Goal: Task Accomplishment & Management: Manage account settings

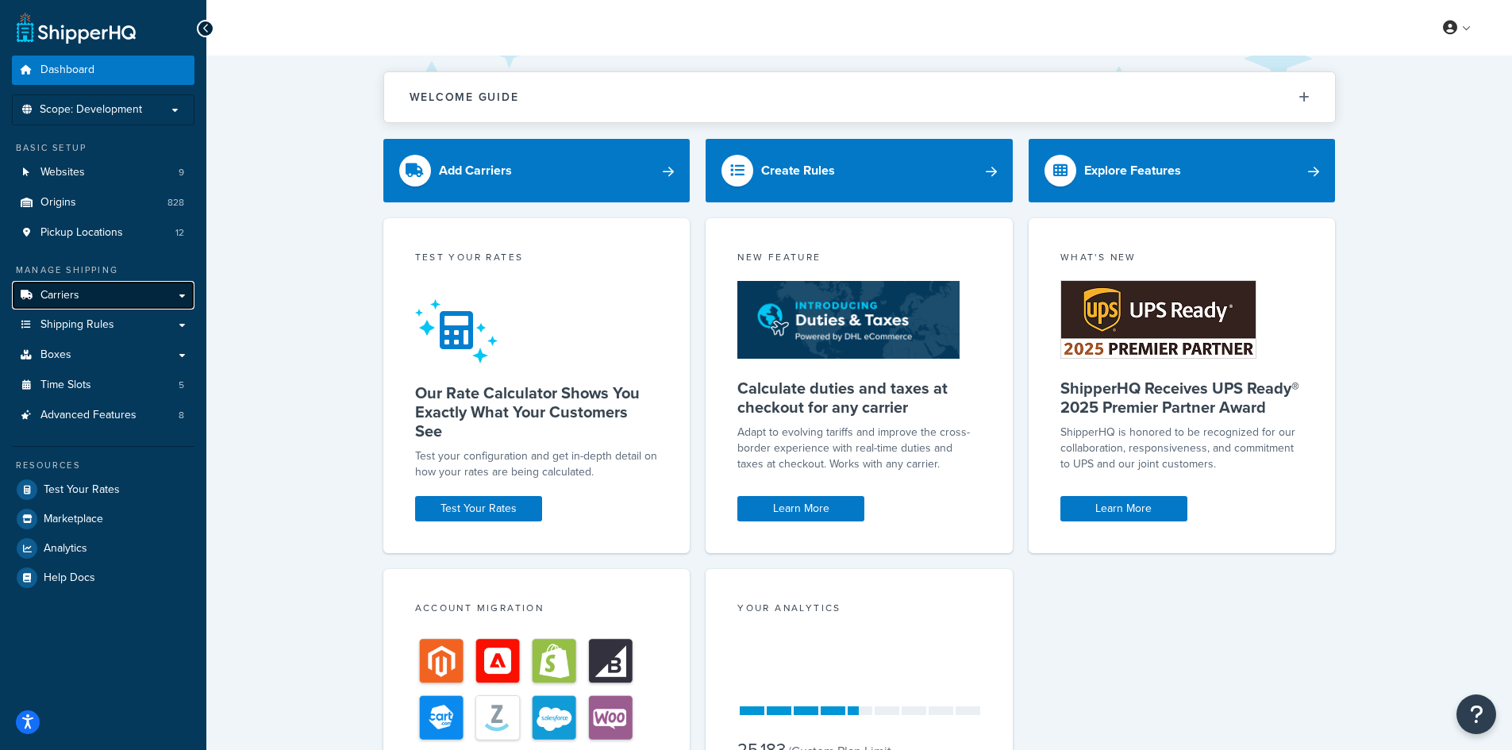
click at [116, 290] on link "Carriers" at bounding box center [103, 295] width 183 height 29
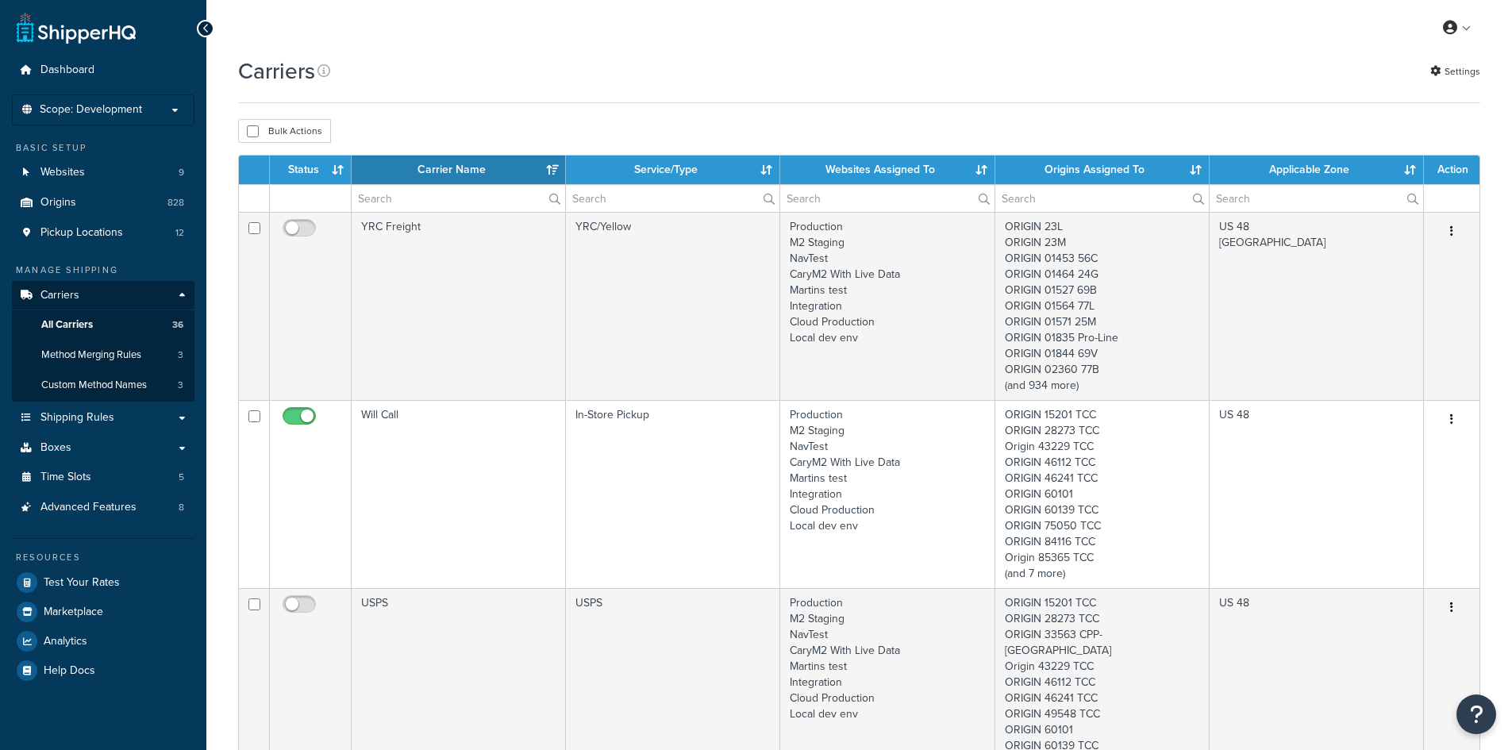
select select "15"
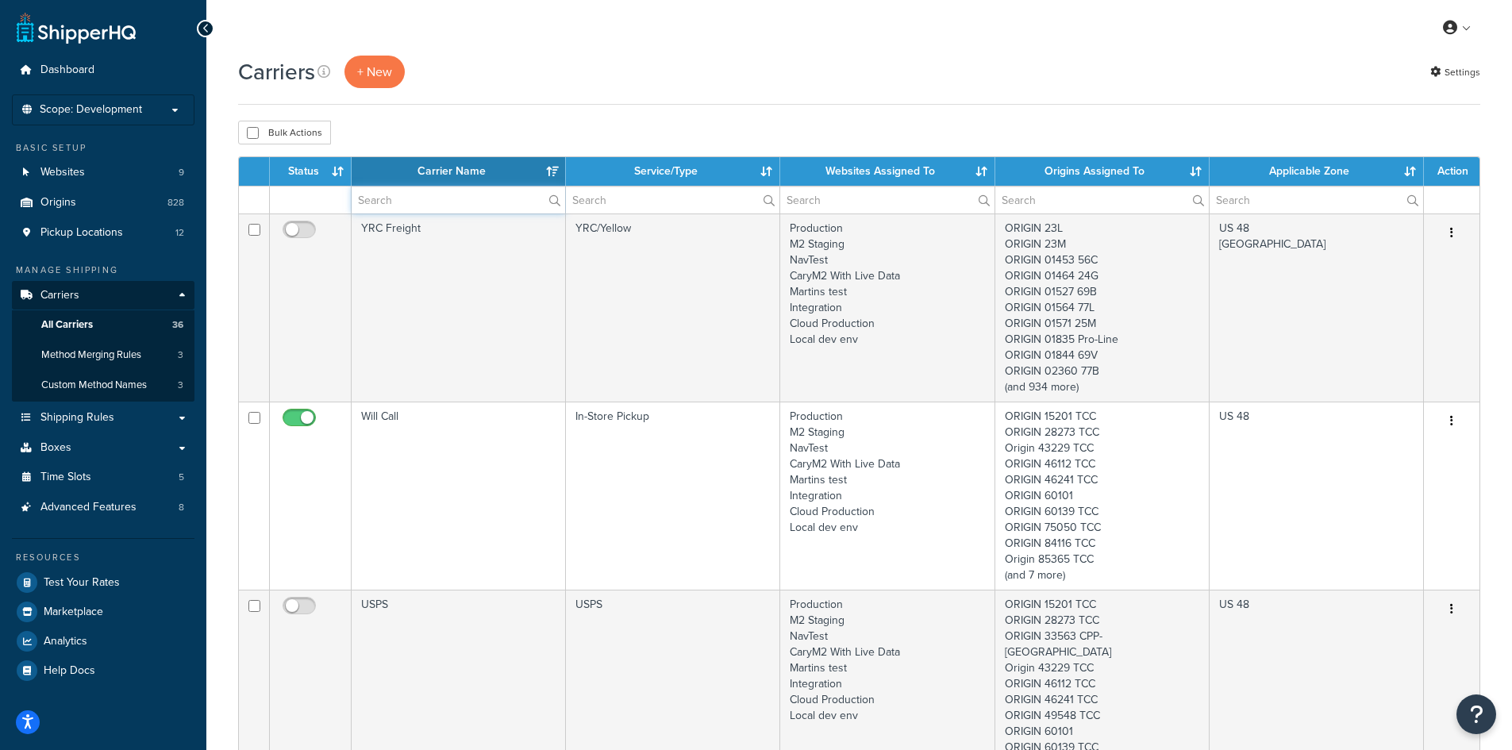
click at [395, 206] on input "text" at bounding box center [459, 200] width 214 height 27
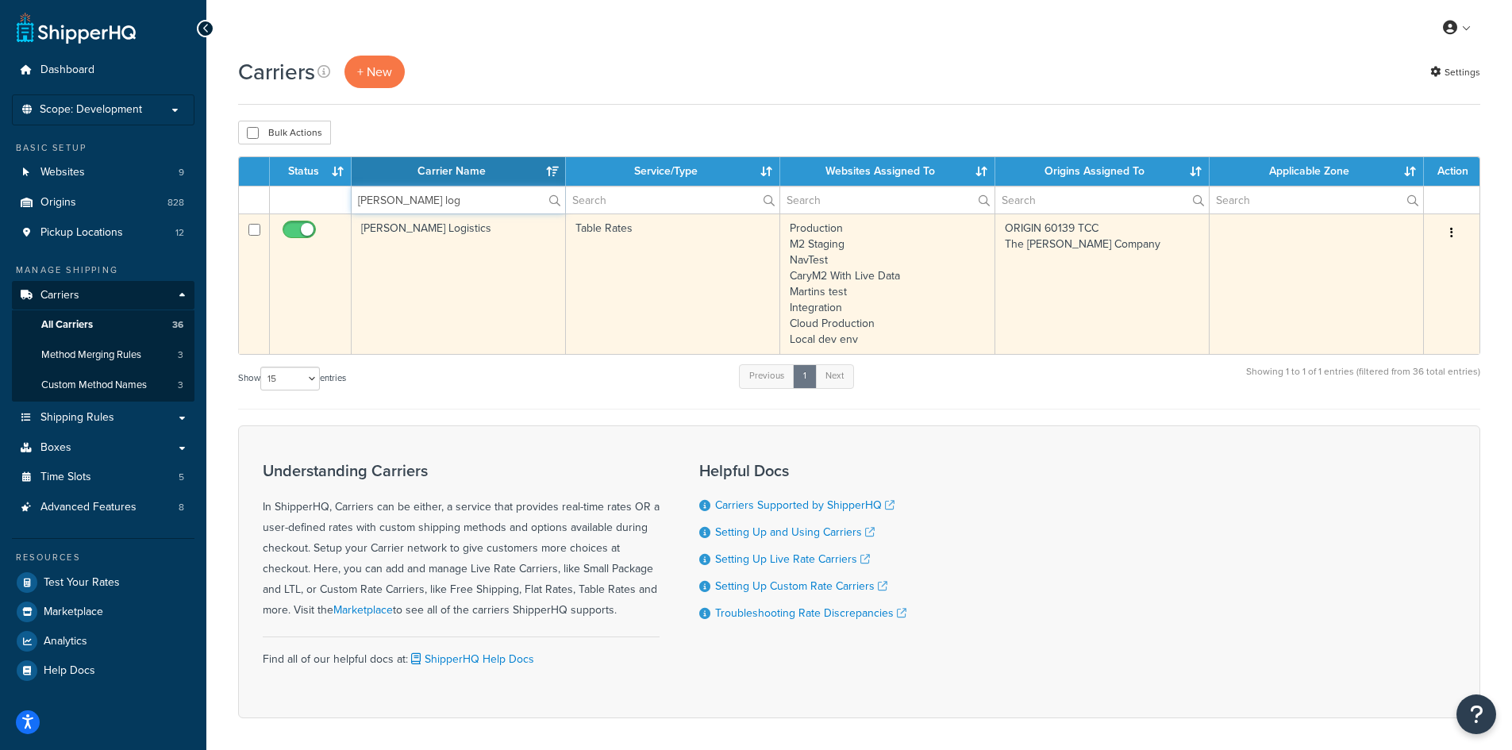
type input "cary log"
click at [1447, 225] on button "button" at bounding box center [1452, 233] width 22 height 25
click at [1377, 258] on link "Edit" at bounding box center [1387, 265] width 125 height 33
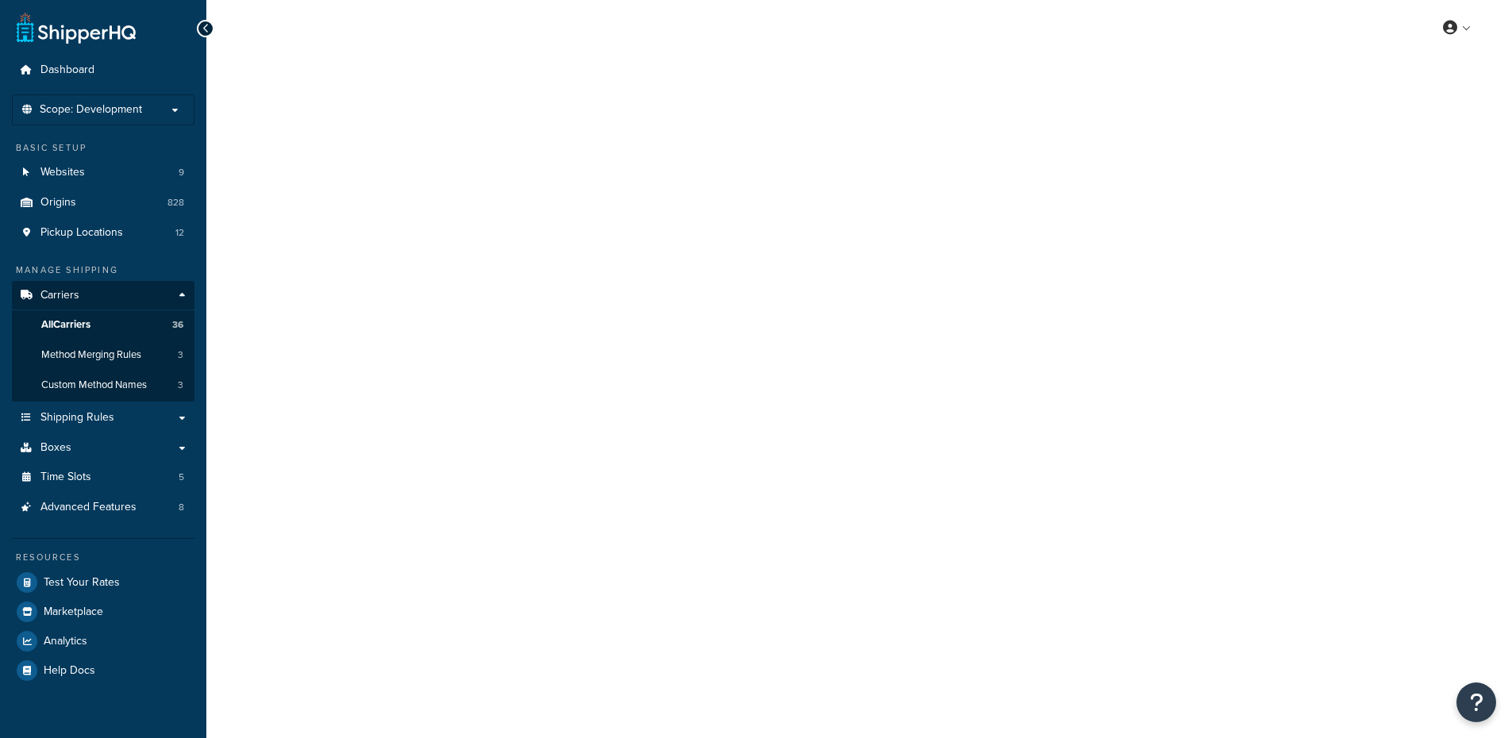
select select "25"
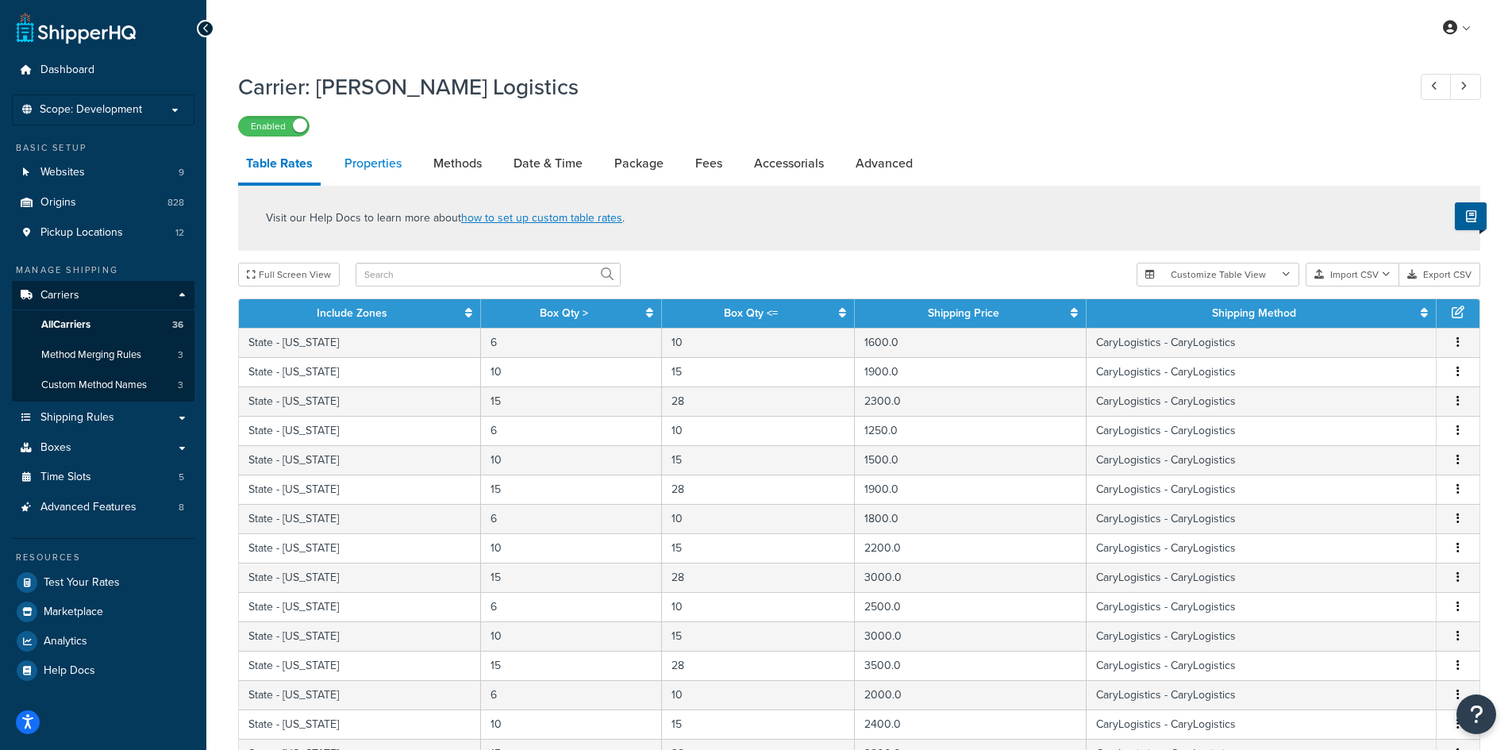
click at [403, 171] on link "Properties" at bounding box center [373, 163] width 73 height 38
select select "HIGHEST"
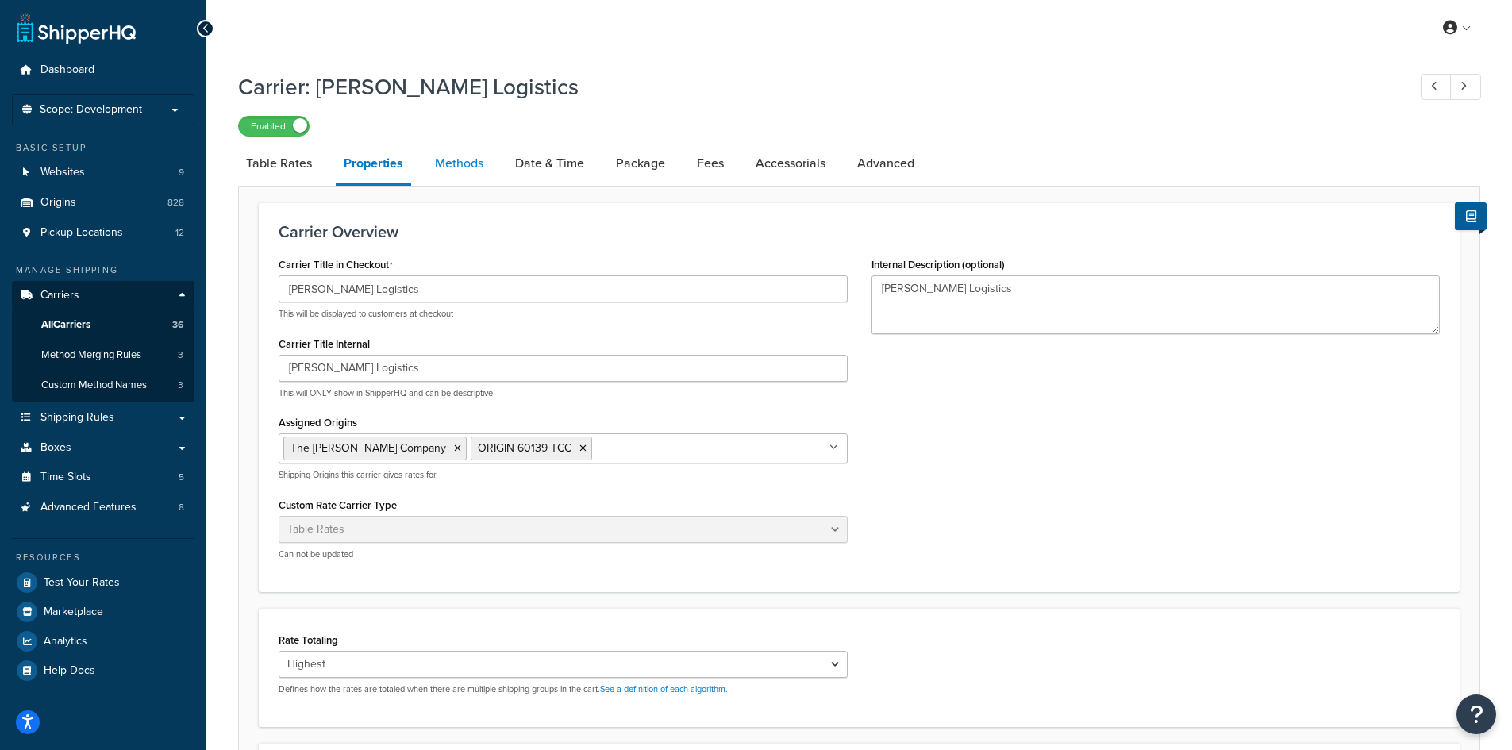
click at [449, 161] on link "Methods" at bounding box center [459, 163] width 64 height 38
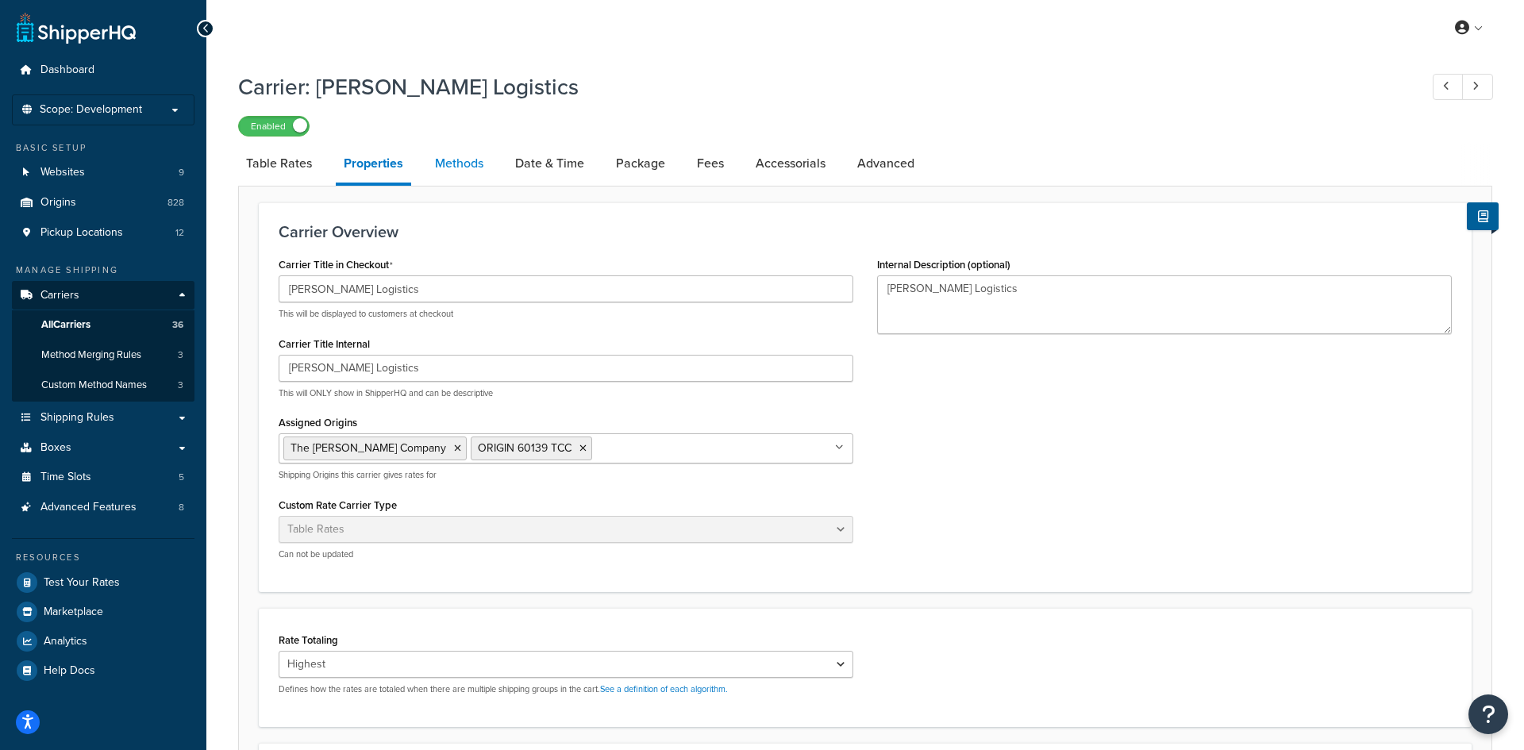
select select "25"
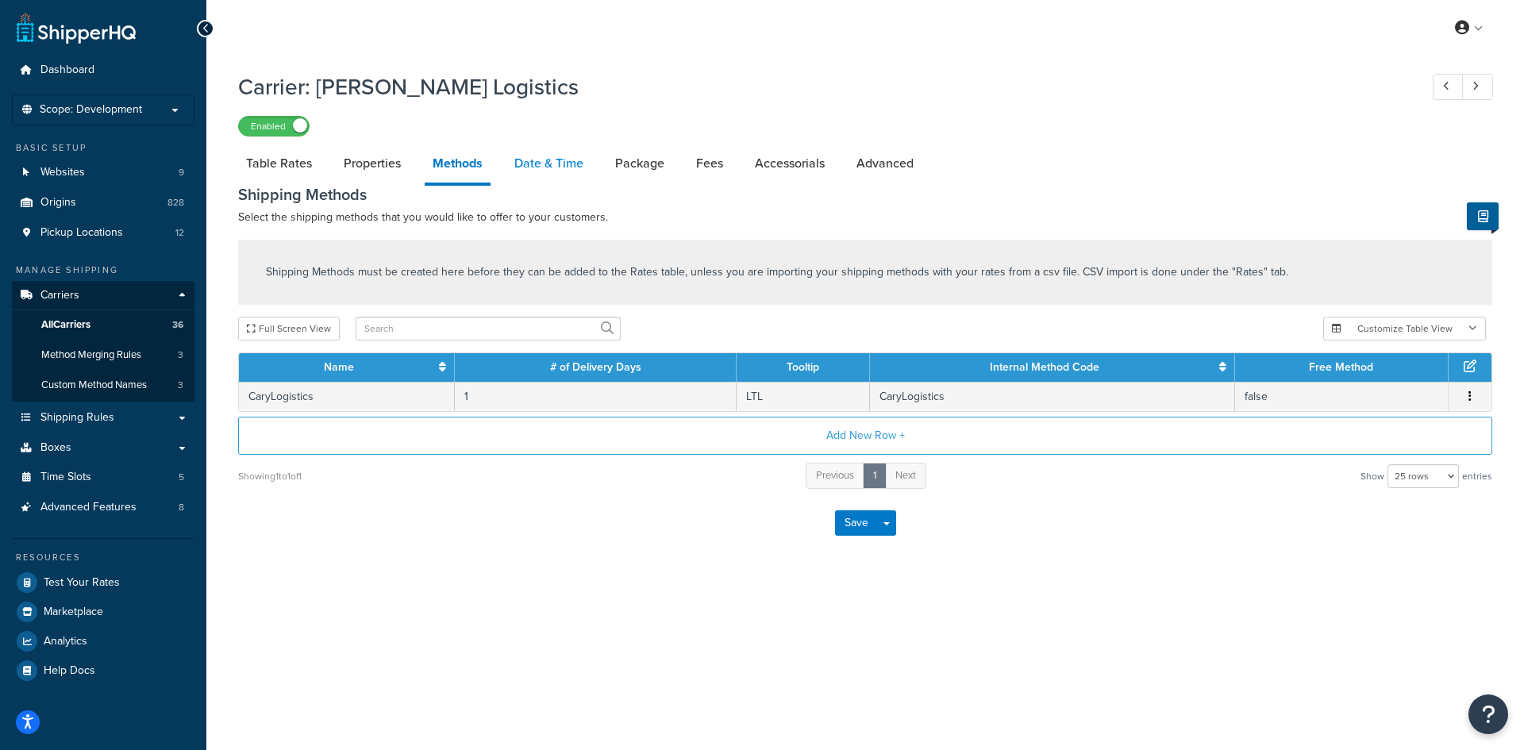
click at [561, 168] on link "Date & Time" at bounding box center [549, 163] width 85 height 38
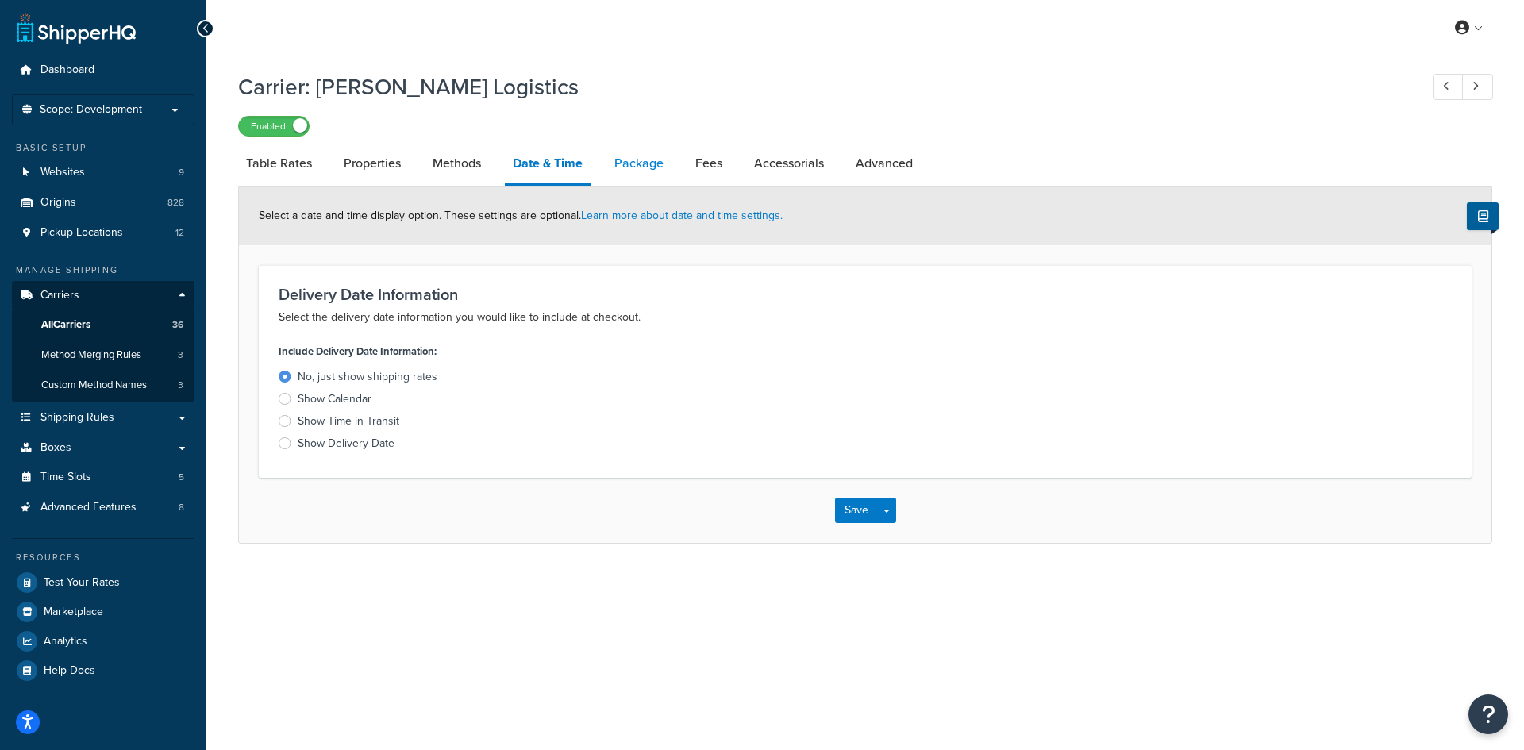
click at [635, 164] on link "Package" at bounding box center [639, 163] width 65 height 38
click at [642, 164] on link "Package" at bounding box center [639, 163] width 65 height 38
select select "694719"
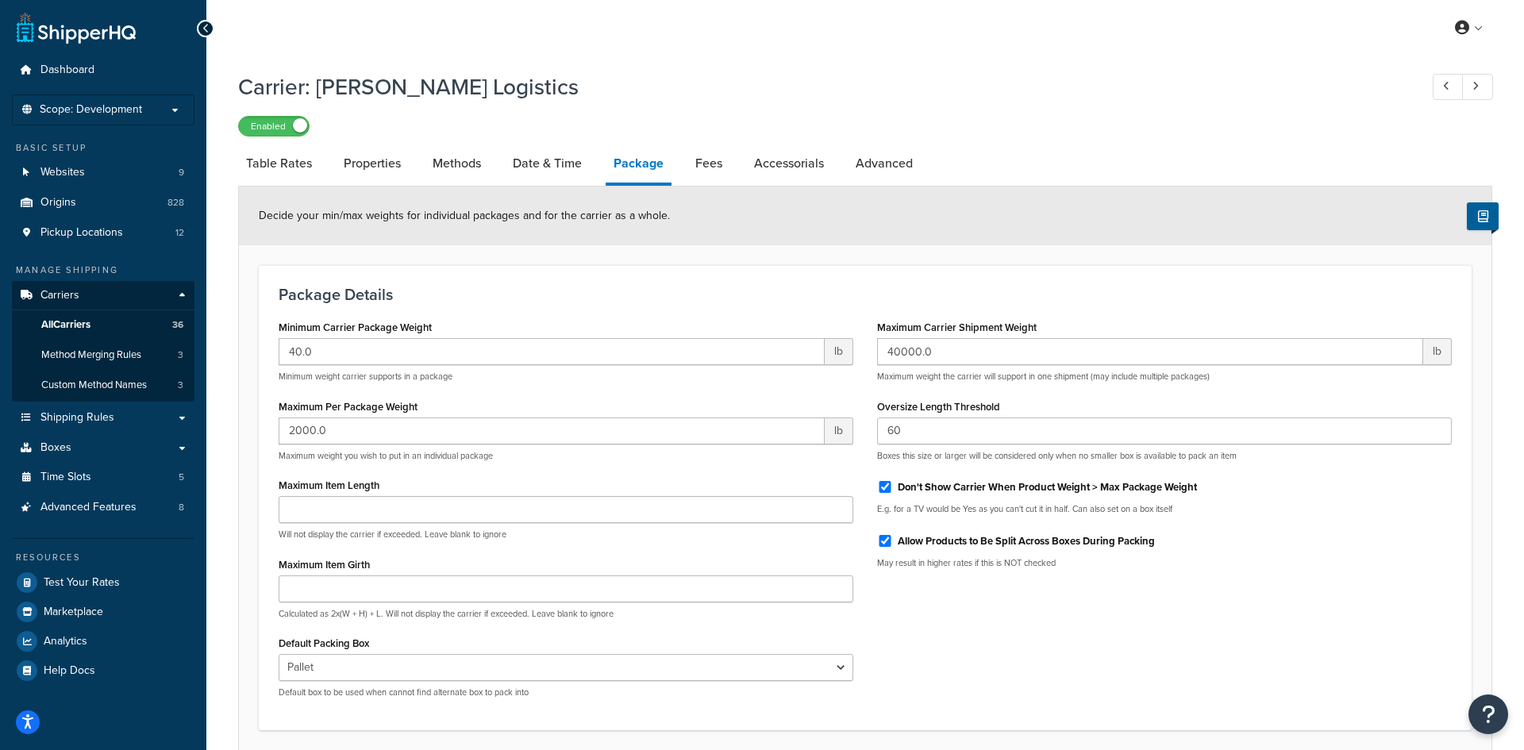
click at [649, 164] on link "Package" at bounding box center [639, 164] width 66 height 41
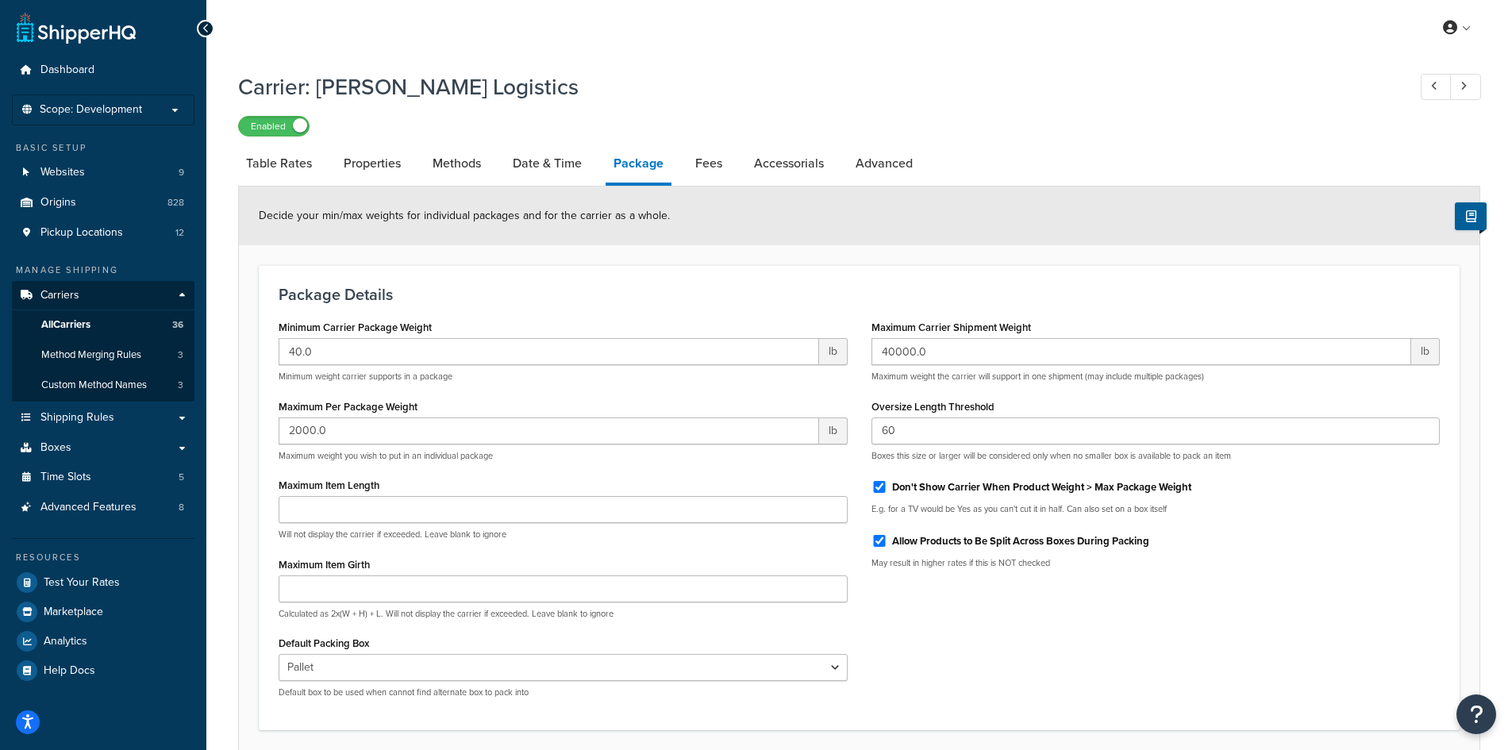
click at [834, 171] on li "Accessorials" at bounding box center [797, 163] width 102 height 38
click at [816, 172] on link "Accessorials" at bounding box center [789, 163] width 86 height 38
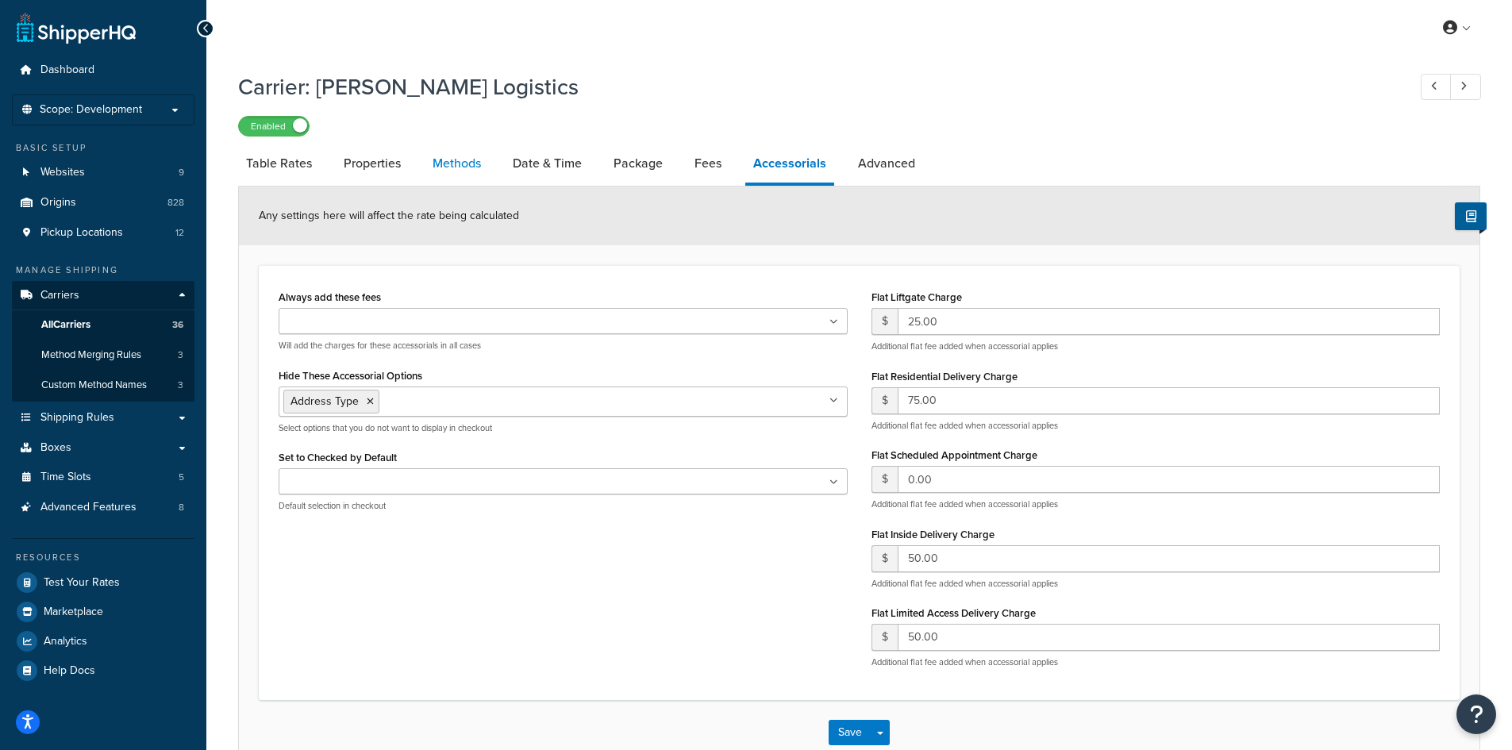
click at [458, 160] on link "Methods" at bounding box center [457, 163] width 64 height 38
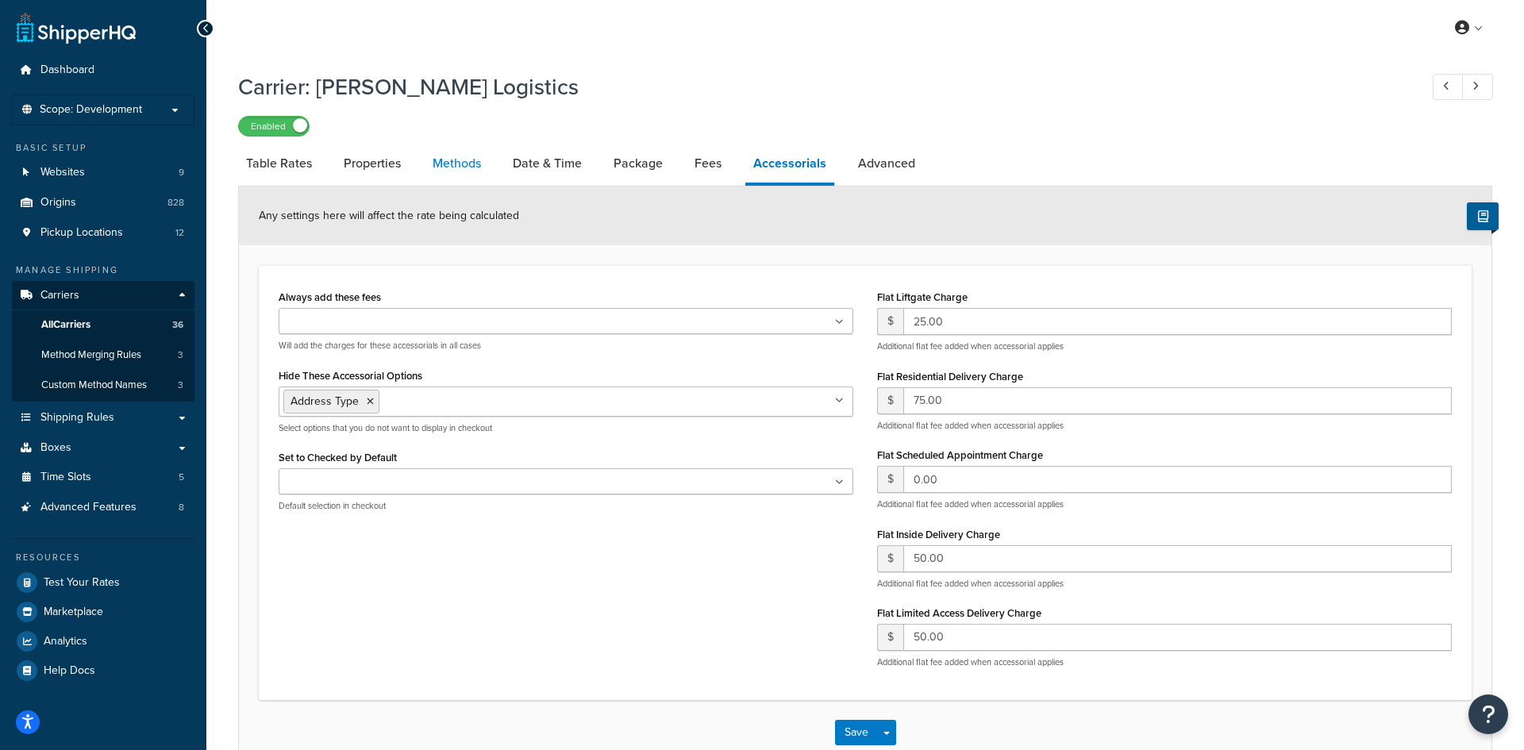
select select "25"
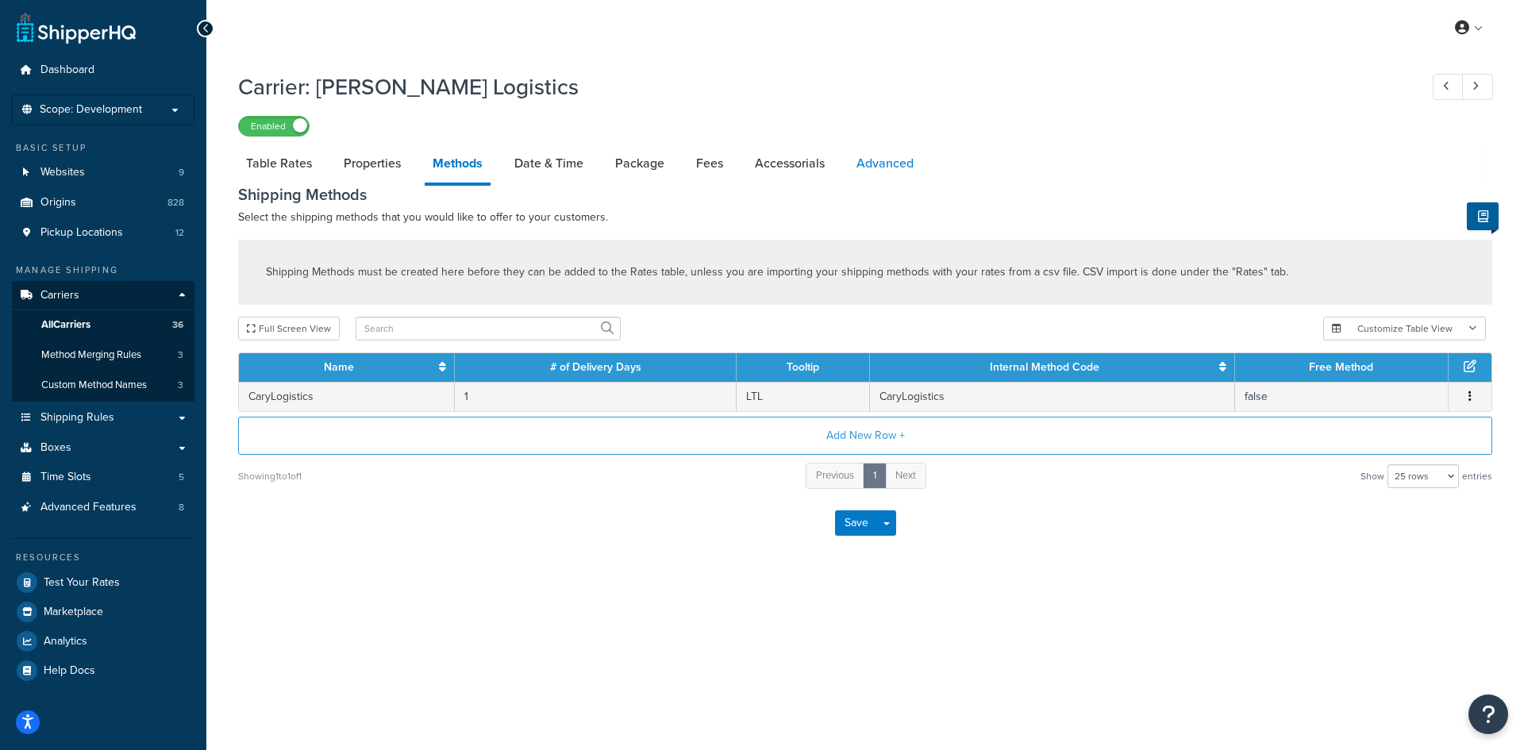
click at [873, 153] on link "Advanced" at bounding box center [885, 163] width 73 height 38
select select "false"
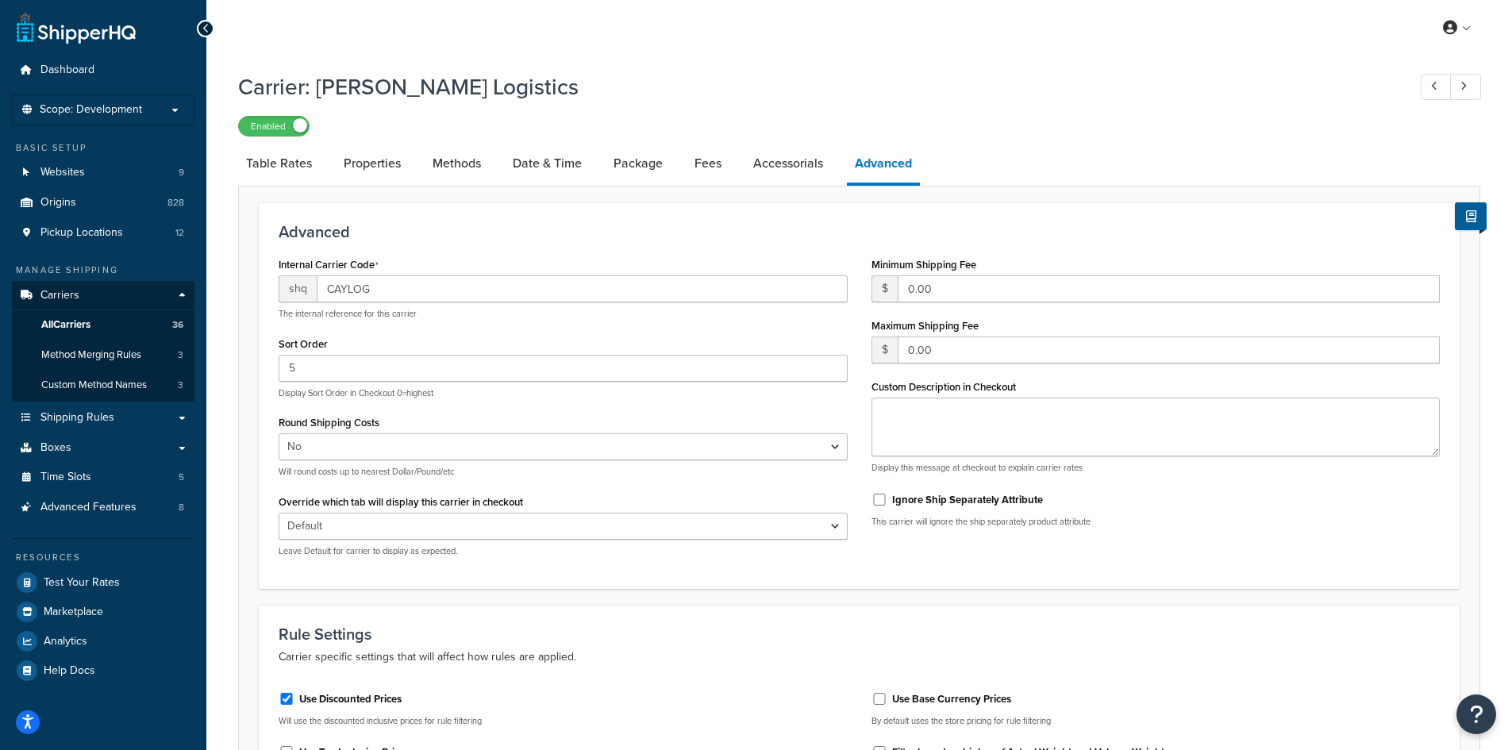
click at [873, 156] on link "Advanced" at bounding box center [883, 164] width 73 height 41
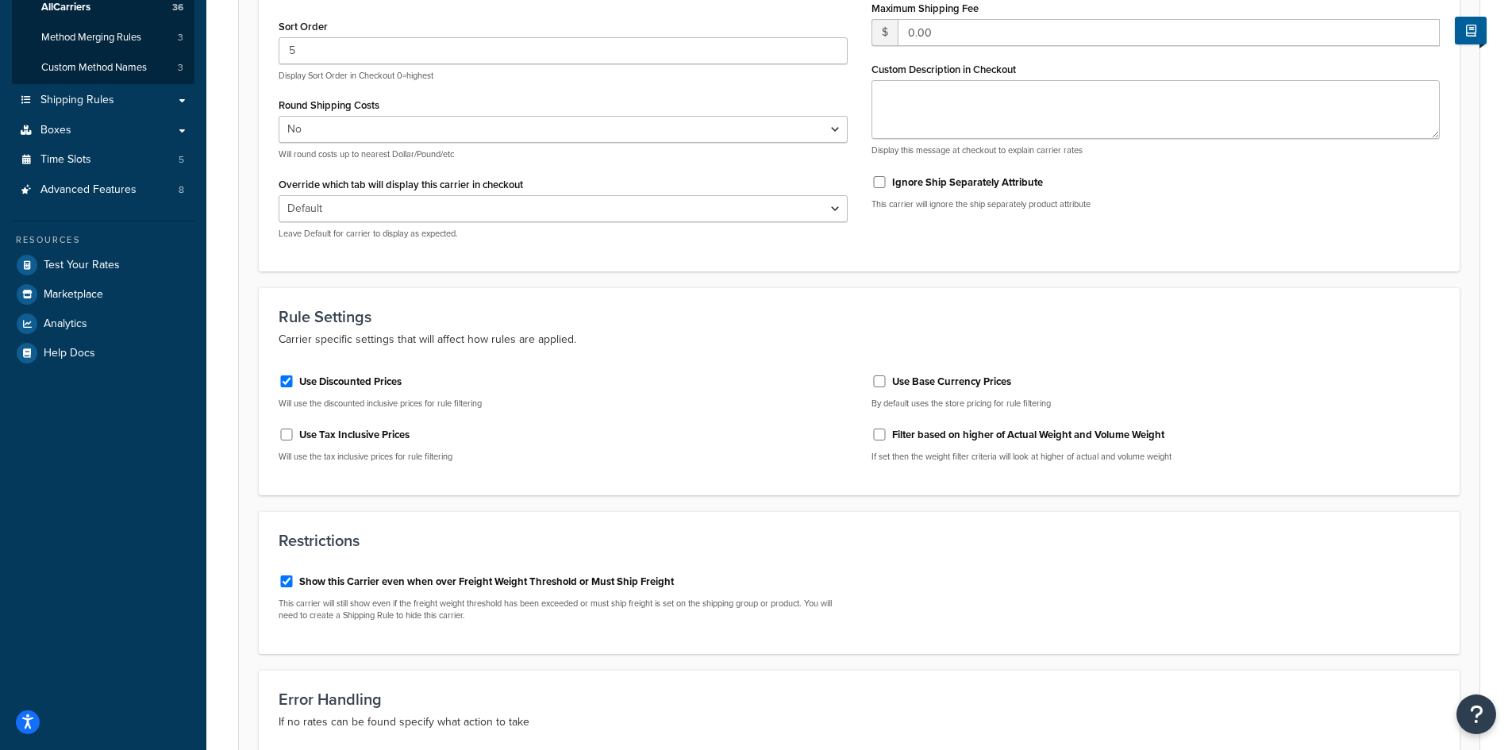
scroll to position [79, 0]
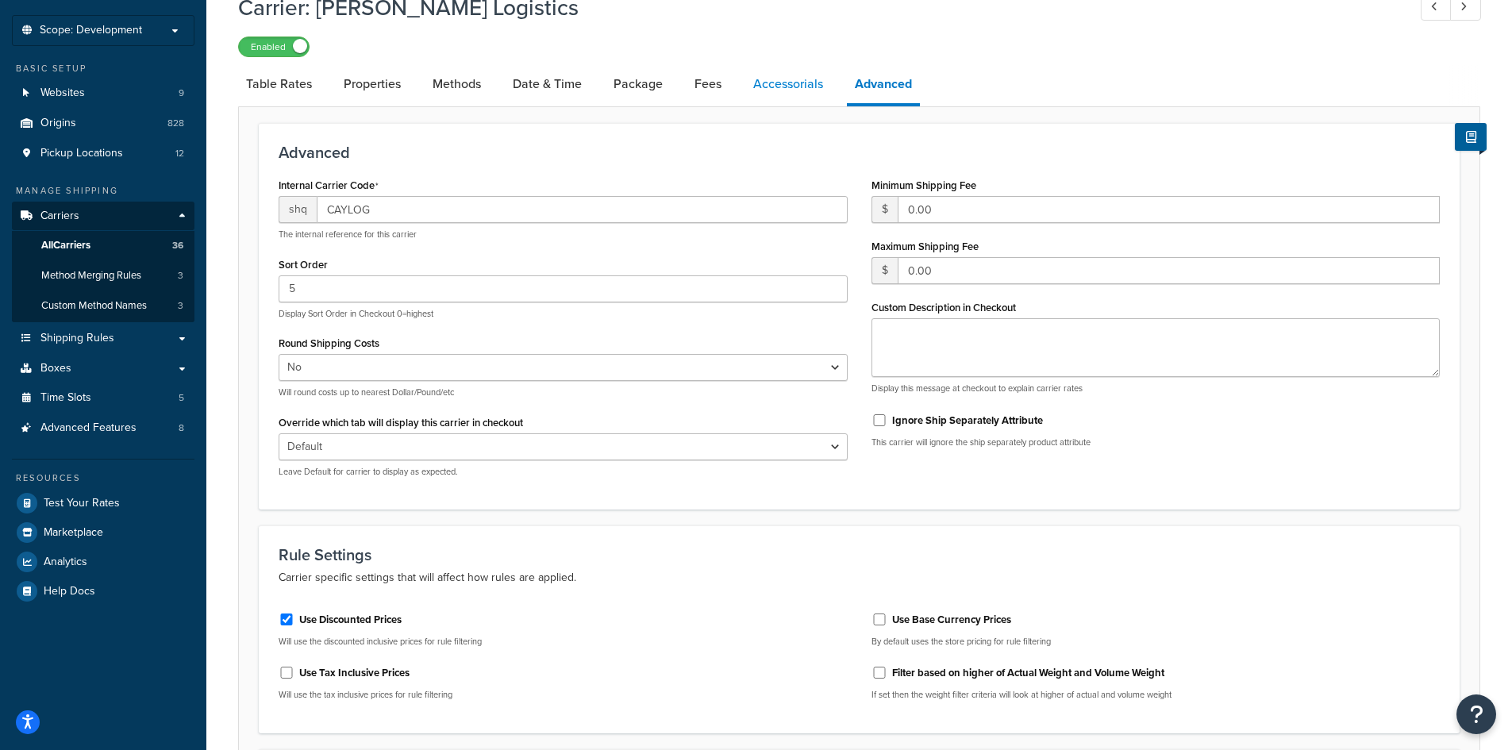
click at [795, 76] on link "Accessorials" at bounding box center [789, 84] width 86 height 38
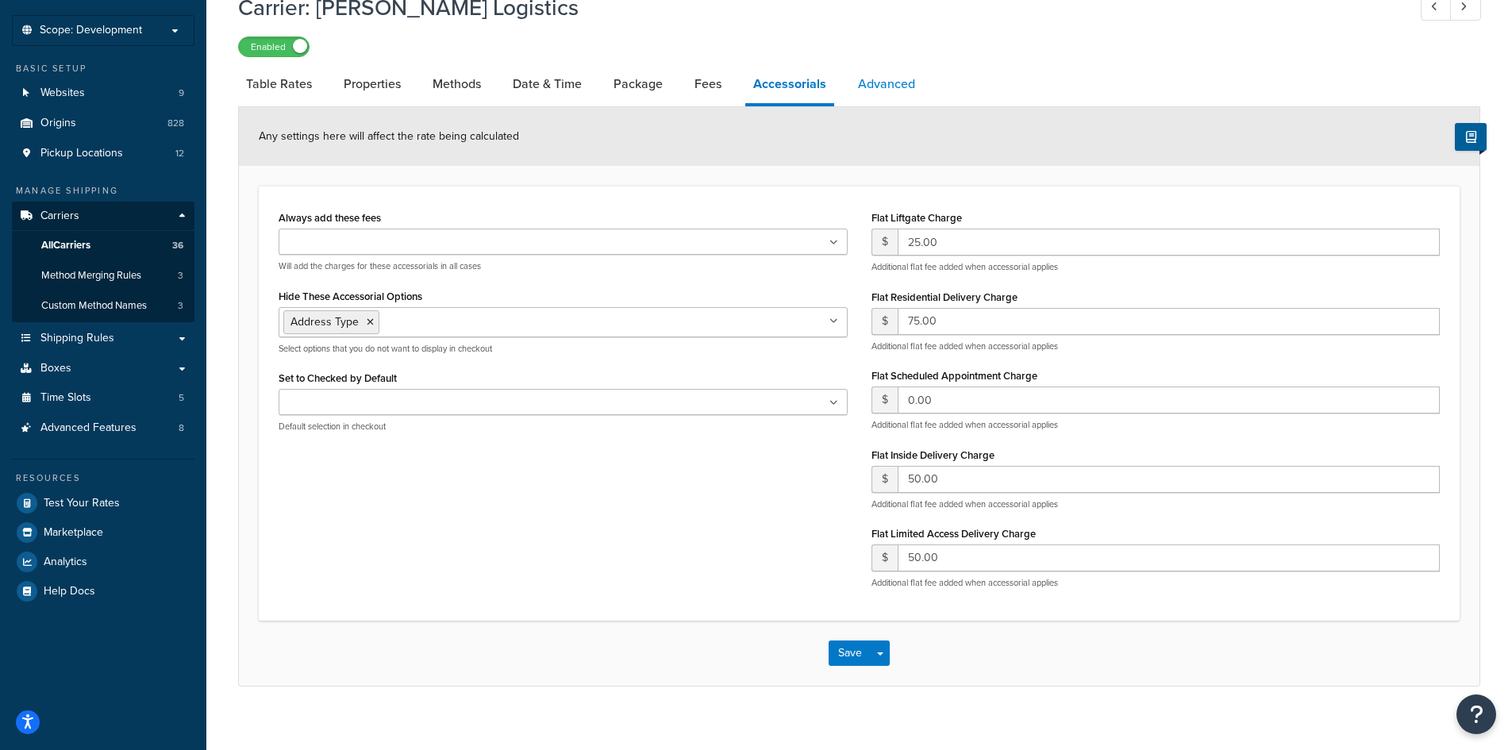
click at [873, 80] on link "Advanced" at bounding box center [886, 84] width 73 height 38
select select "false"
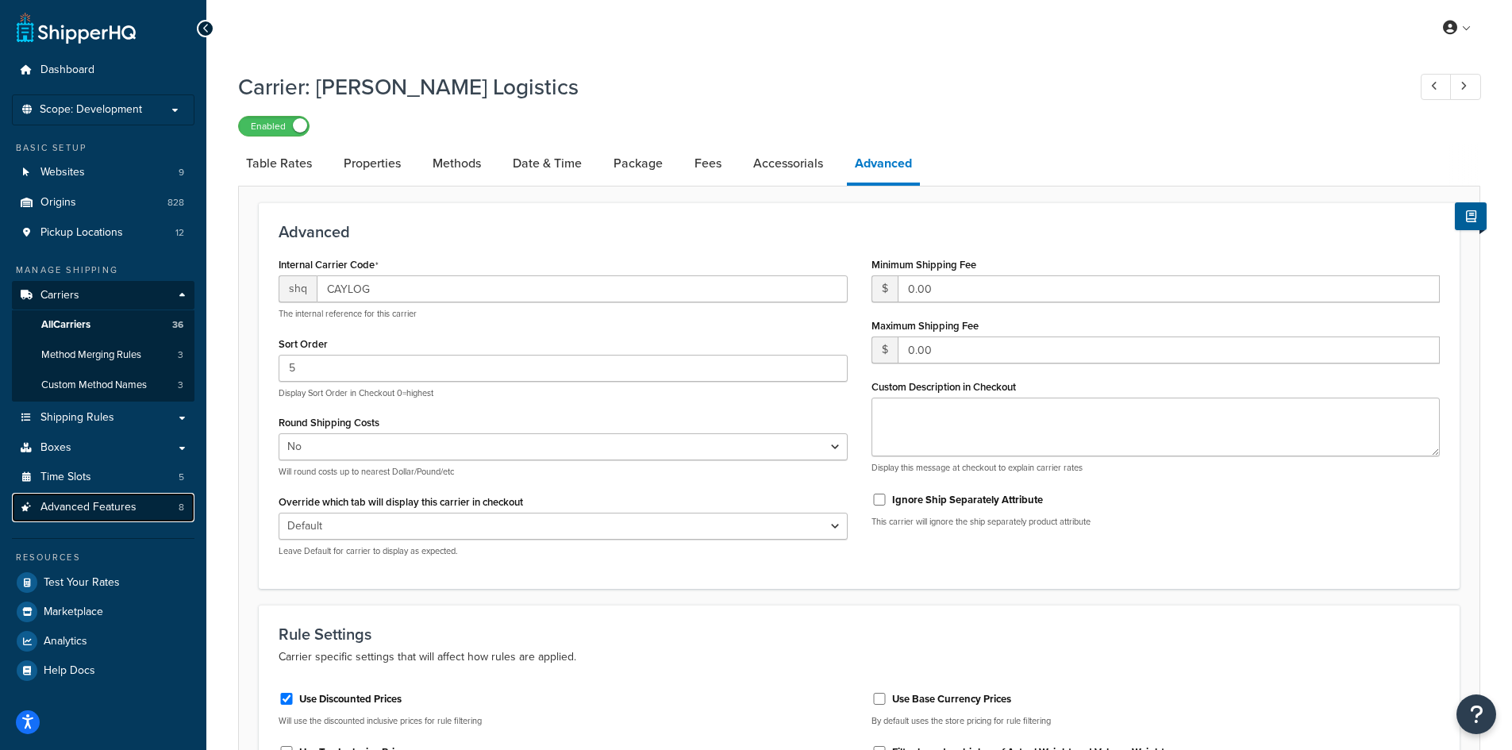
click at [133, 513] on span "Advanced Features" at bounding box center [88, 507] width 96 height 13
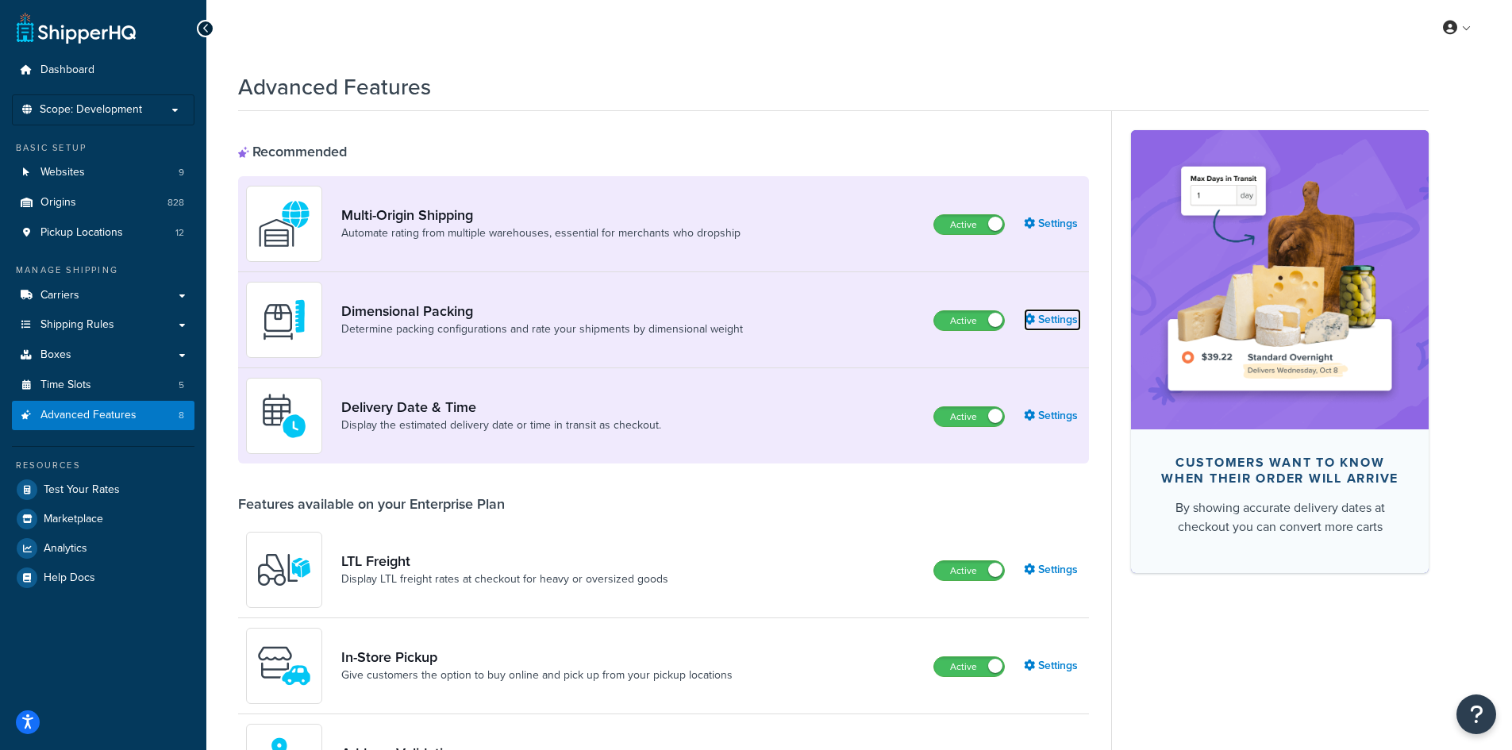
click at [1054, 325] on link "Settings" at bounding box center [1052, 320] width 57 height 22
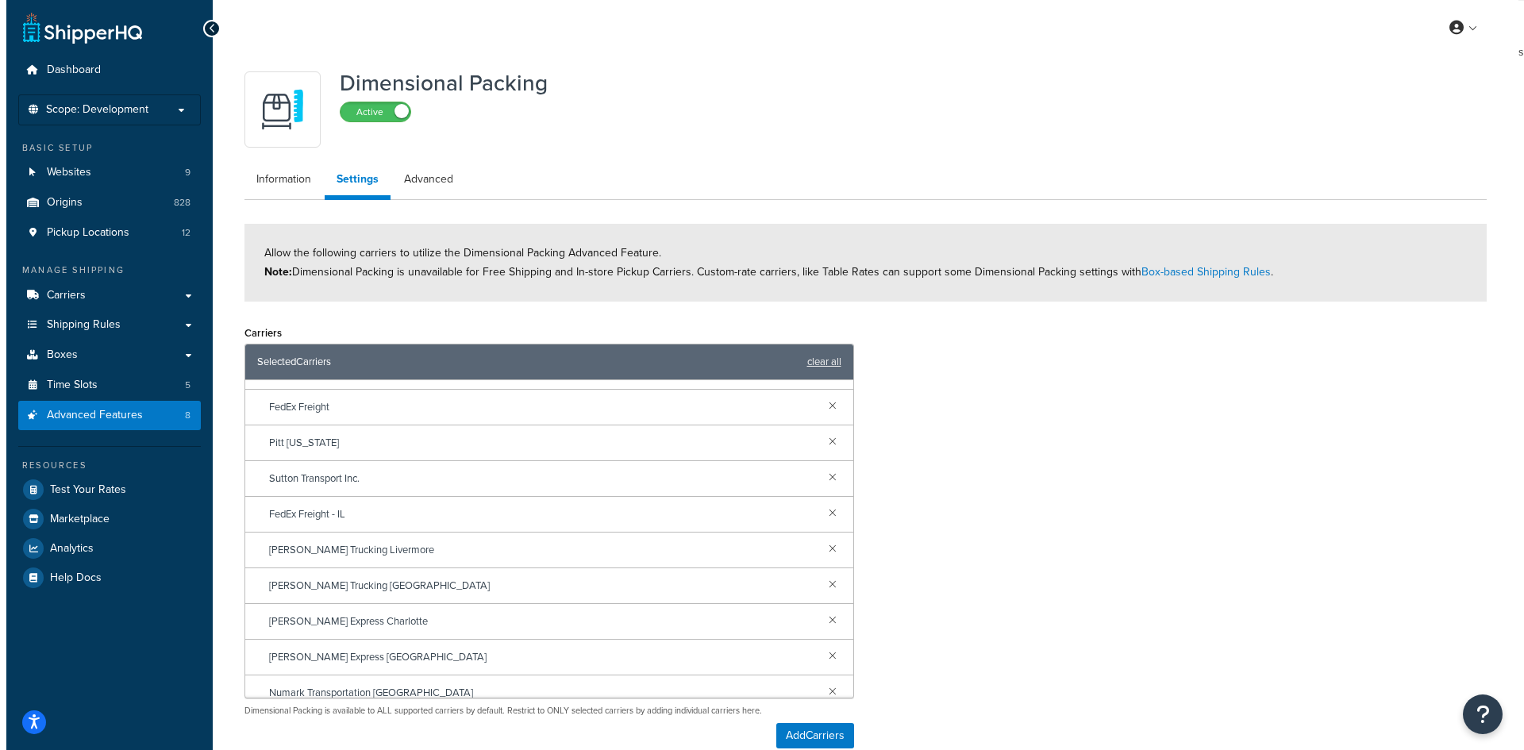
scroll to position [4112, 0]
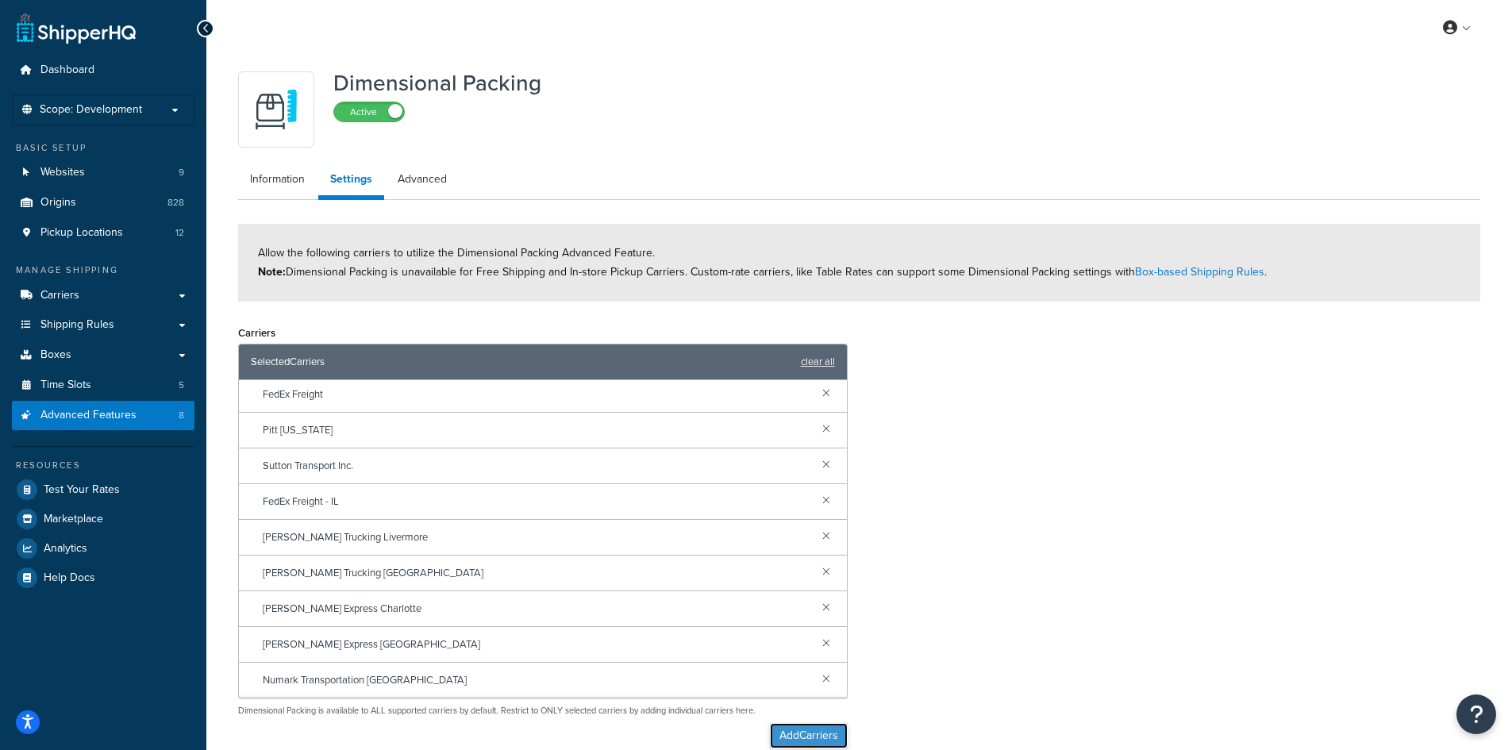
click at [809, 736] on button "Add Carriers" at bounding box center [809, 735] width 78 height 25
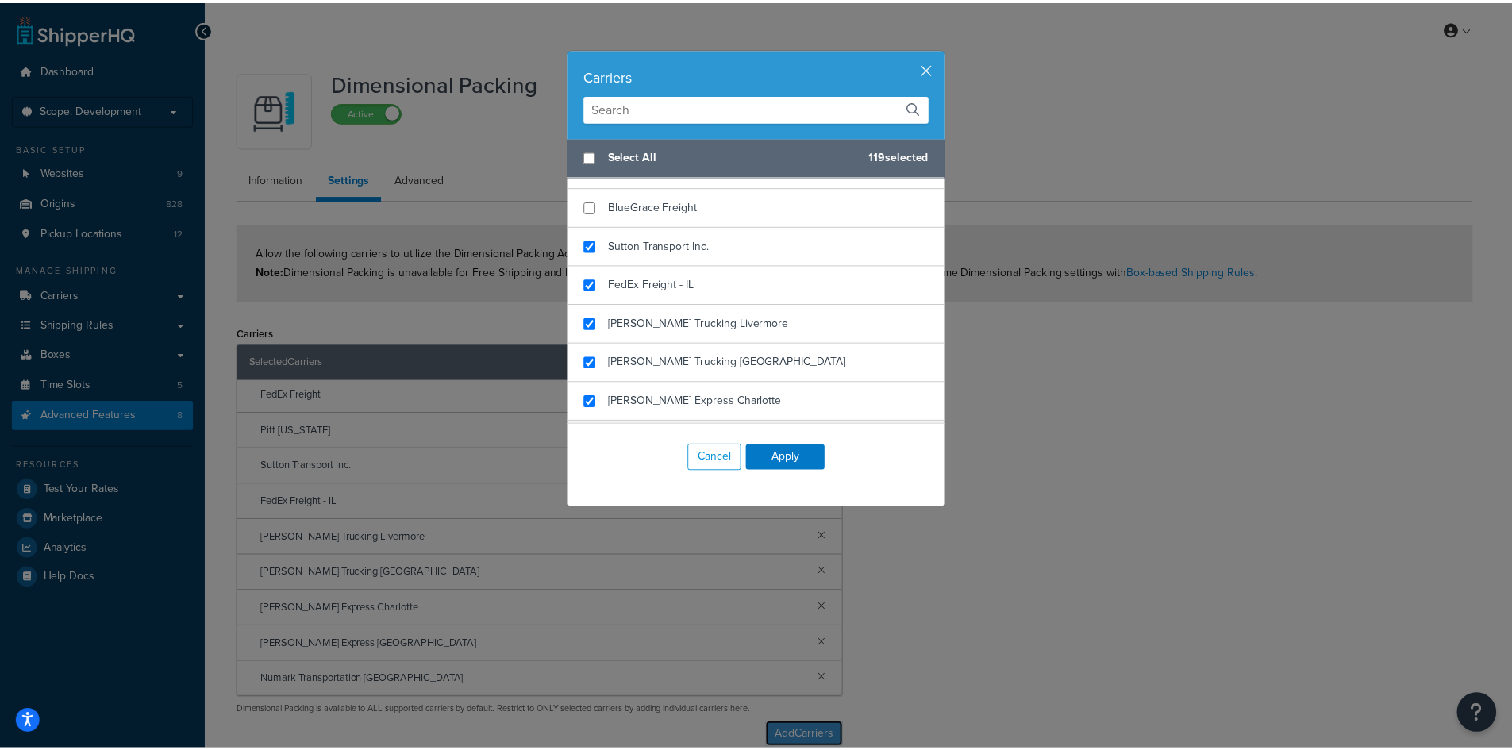
scroll to position [5847, 0]
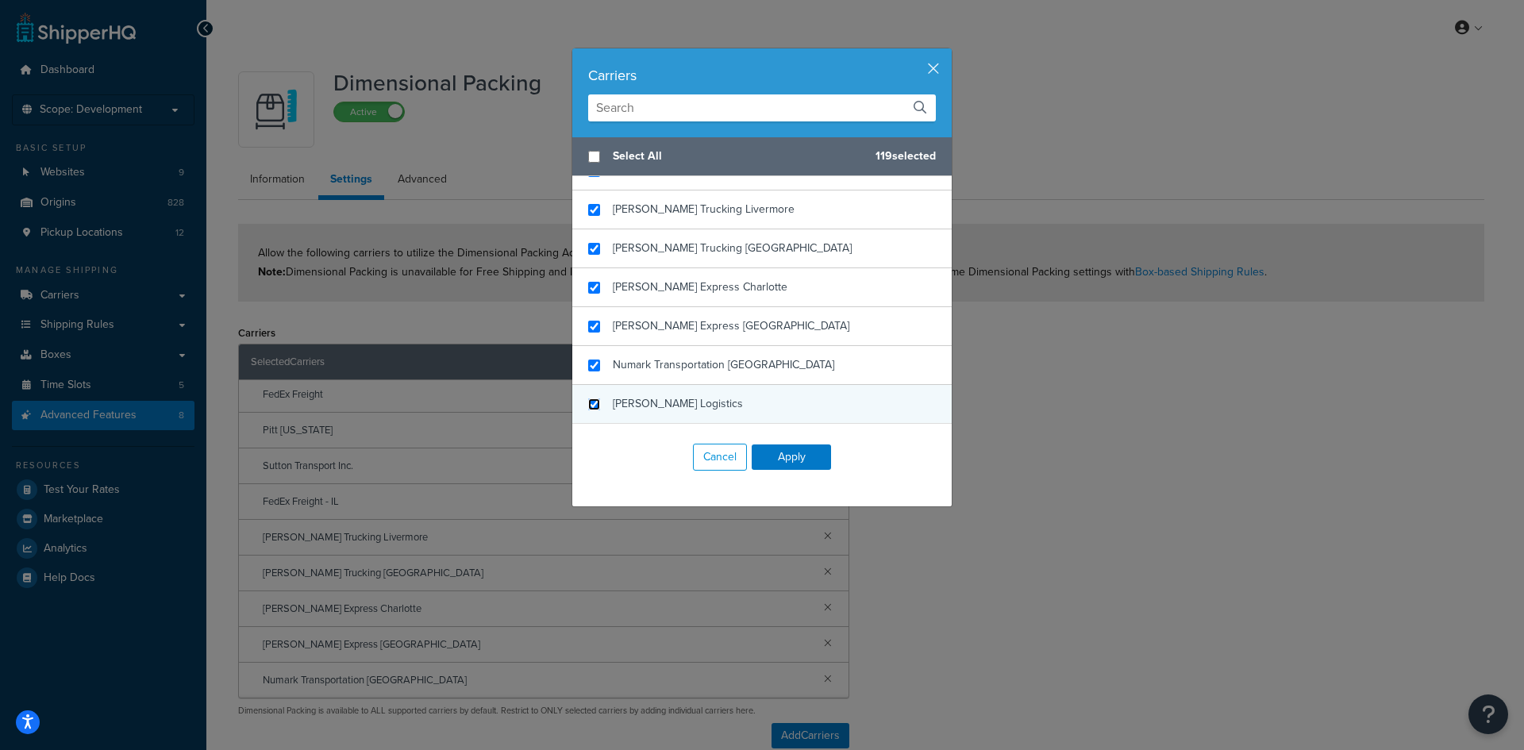
click at [591, 405] on input "checkbox" at bounding box center [594, 405] width 12 height 12
checkbox input "true"
drag, startPoint x: 796, startPoint y: 468, endPoint x: 791, endPoint y: 460, distance: 10.4
click at [796, 468] on button "Apply" at bounding box center [791, 457] width 79 height 25
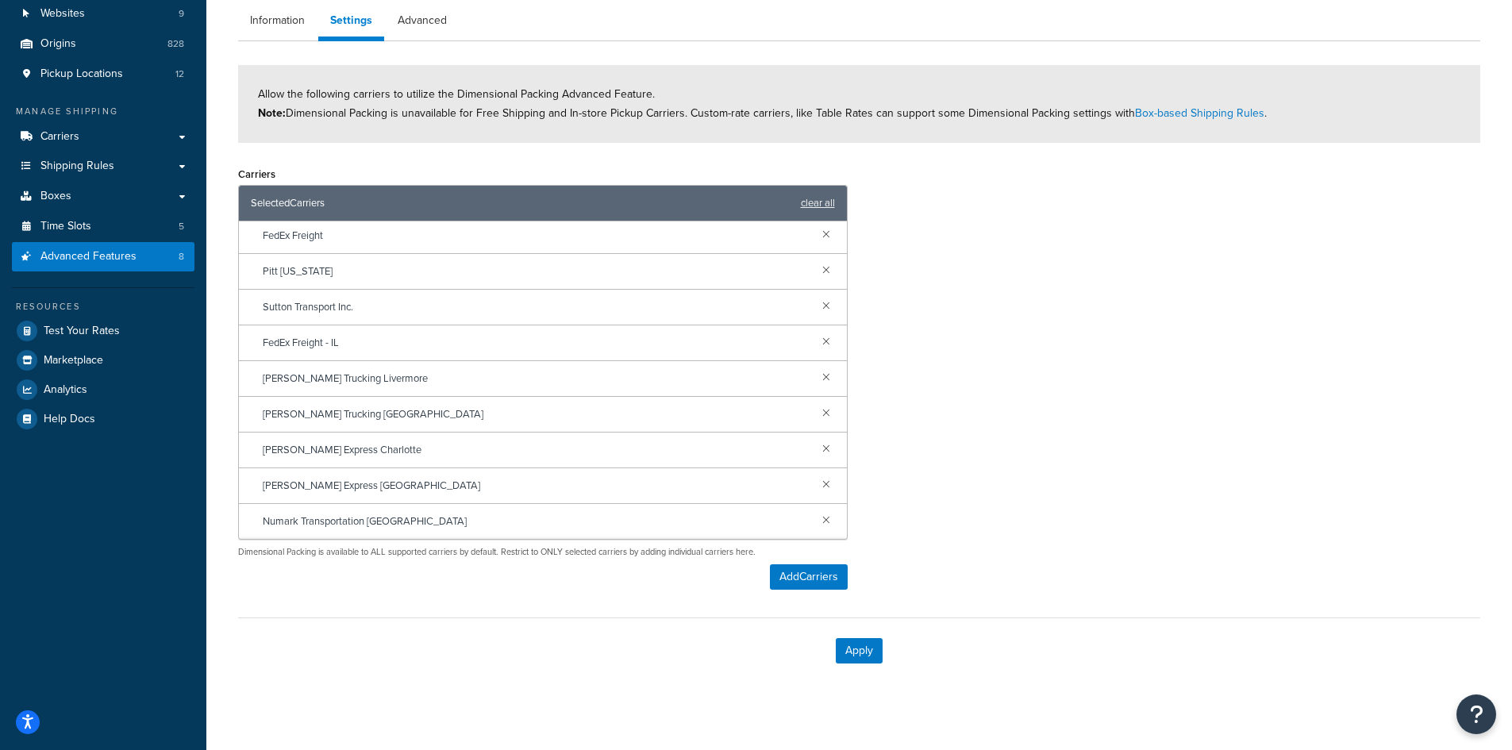
scroll to position [4148, 0]
click at [865, 643] on button "Apply" at bounding box center [859, 650] width 47 height 25
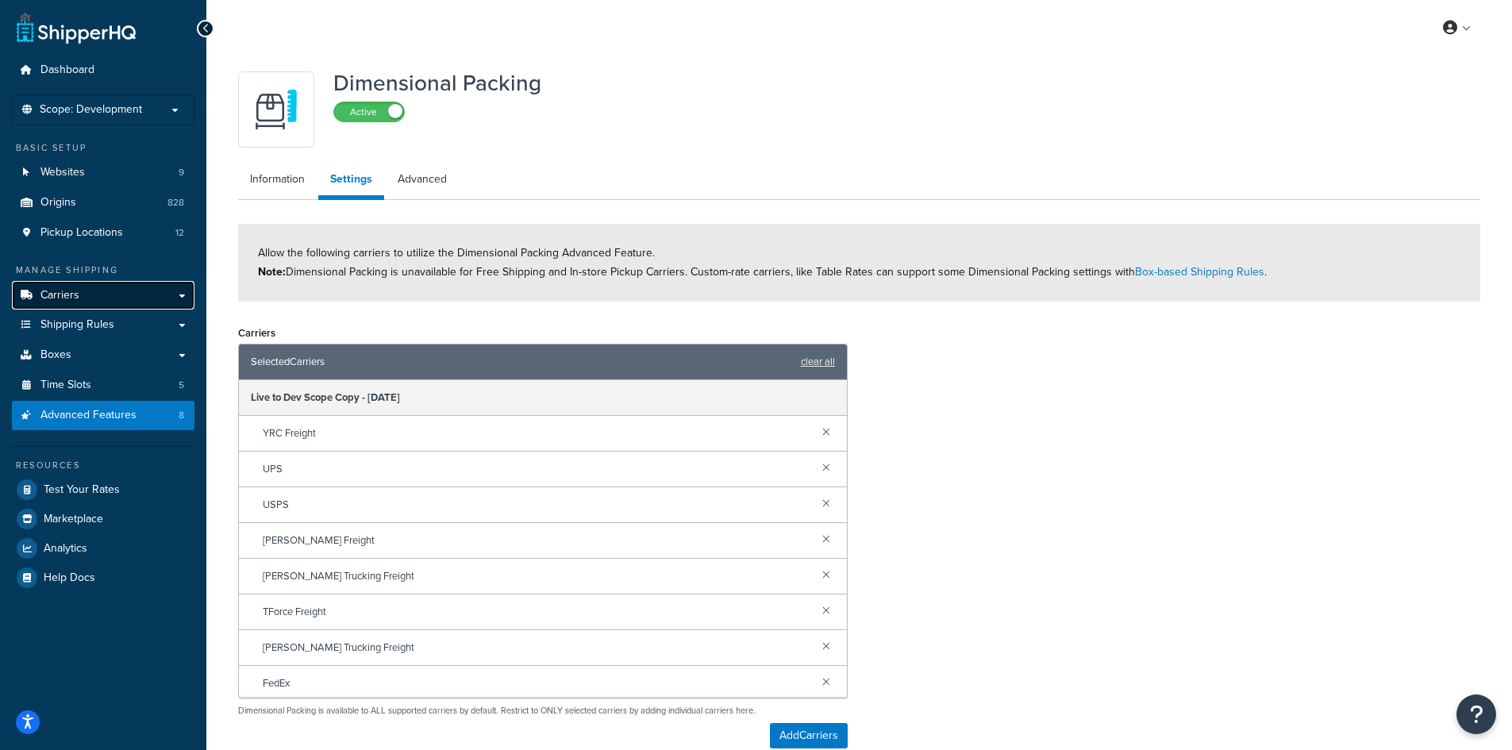
click at [87, 292] on link "Carriers" at bounding box center [103, 295] width 183 height 29
click at [78, 298] on span "Carriers" at bounding box center [59, 295] width 39 height 13
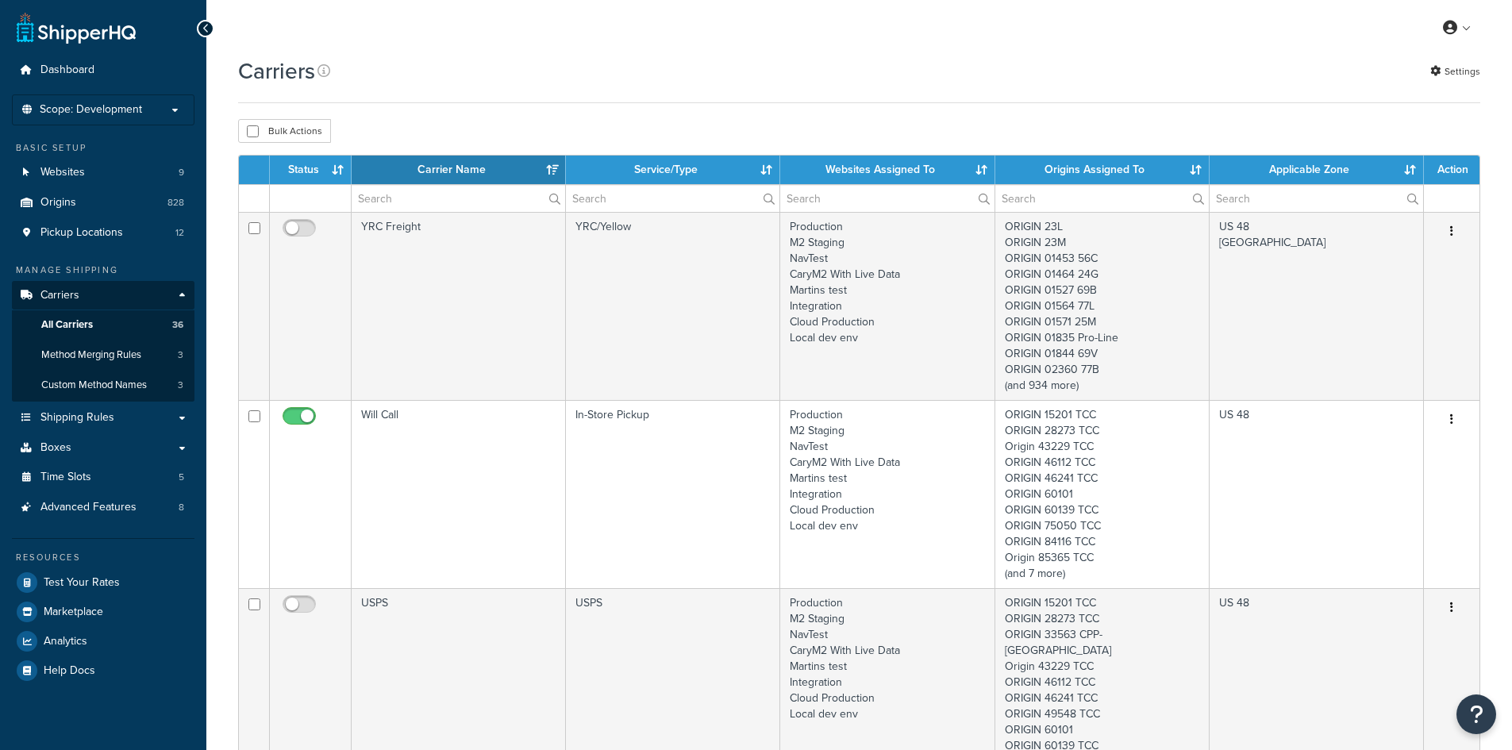
select select "15"
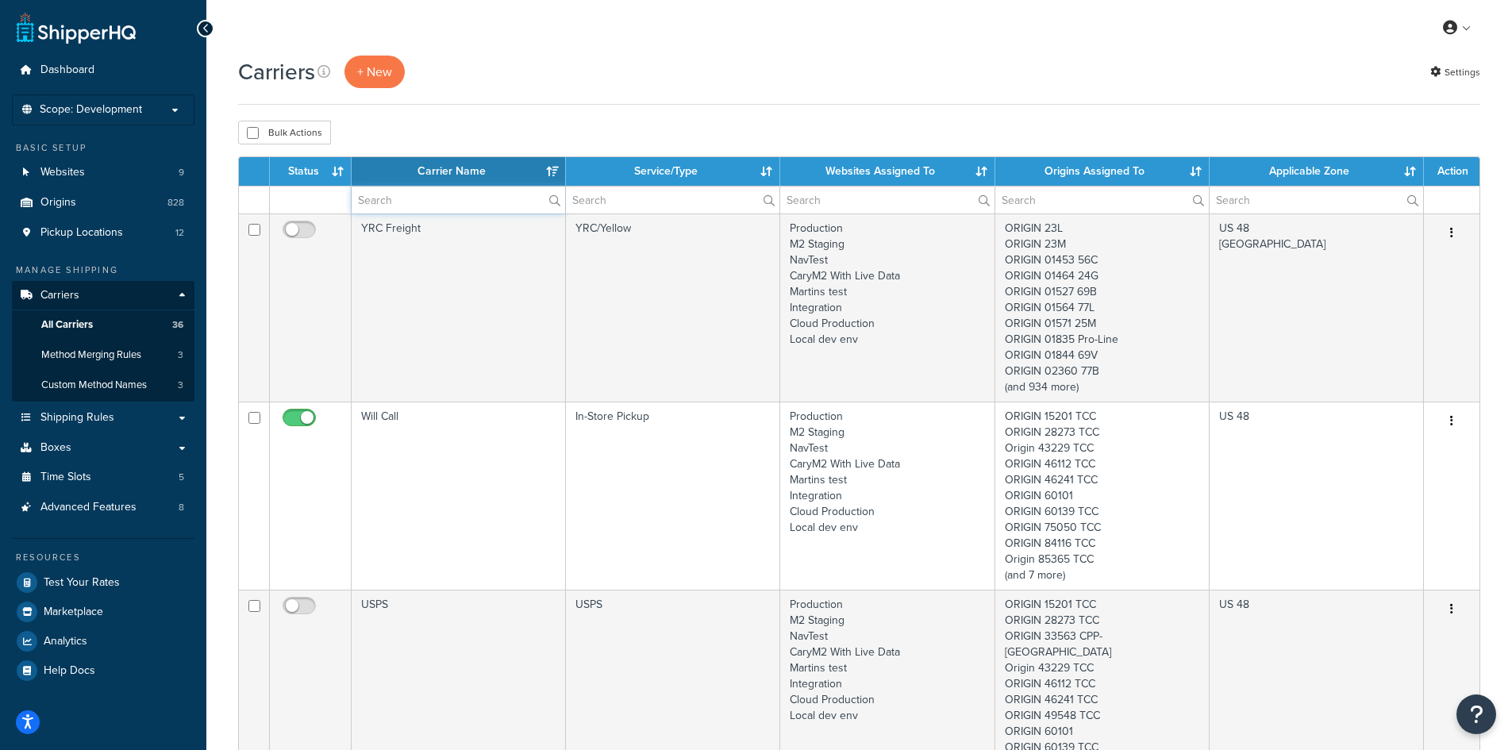
click at [392, 199] on input "text" at bounding box center [459, 200] width 214 height 27
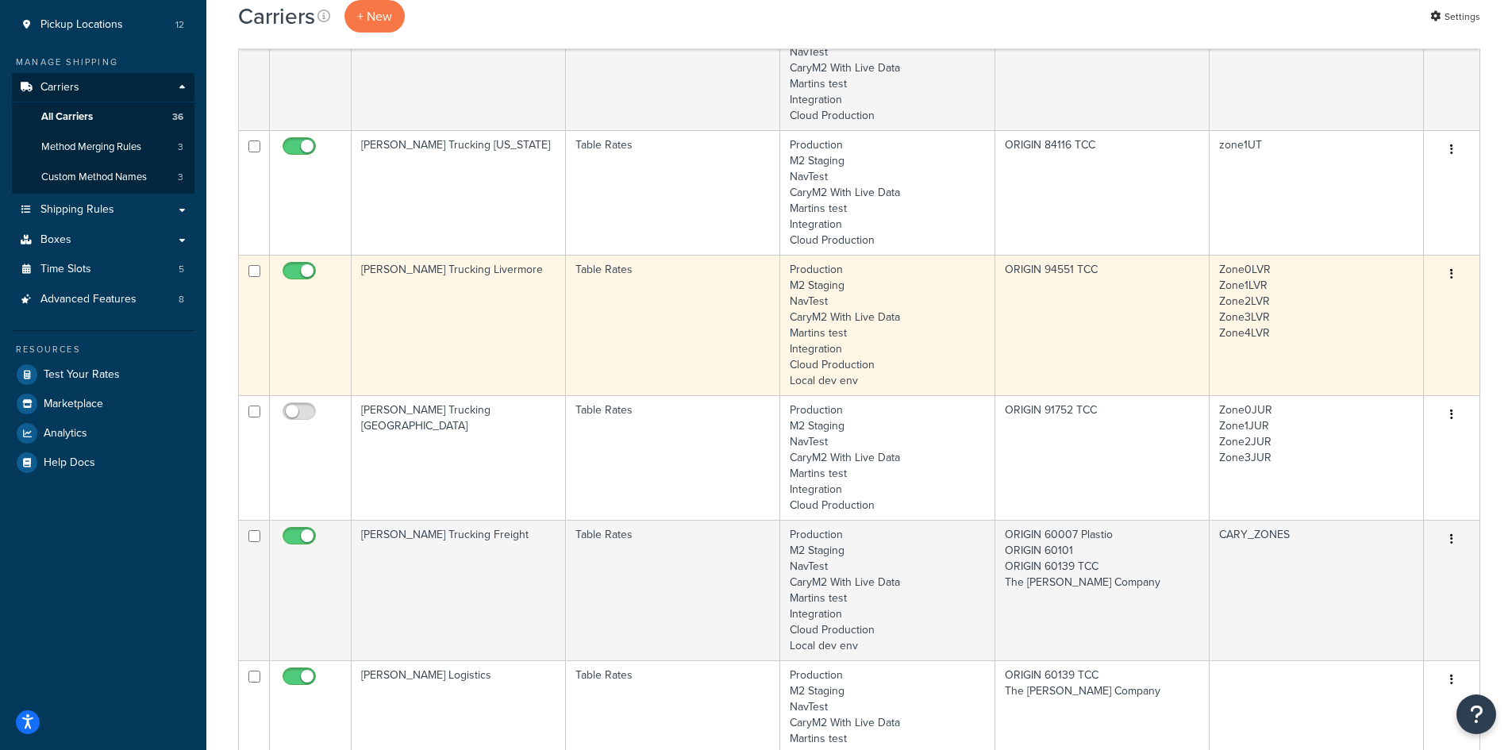
scroll to position [476, 0]
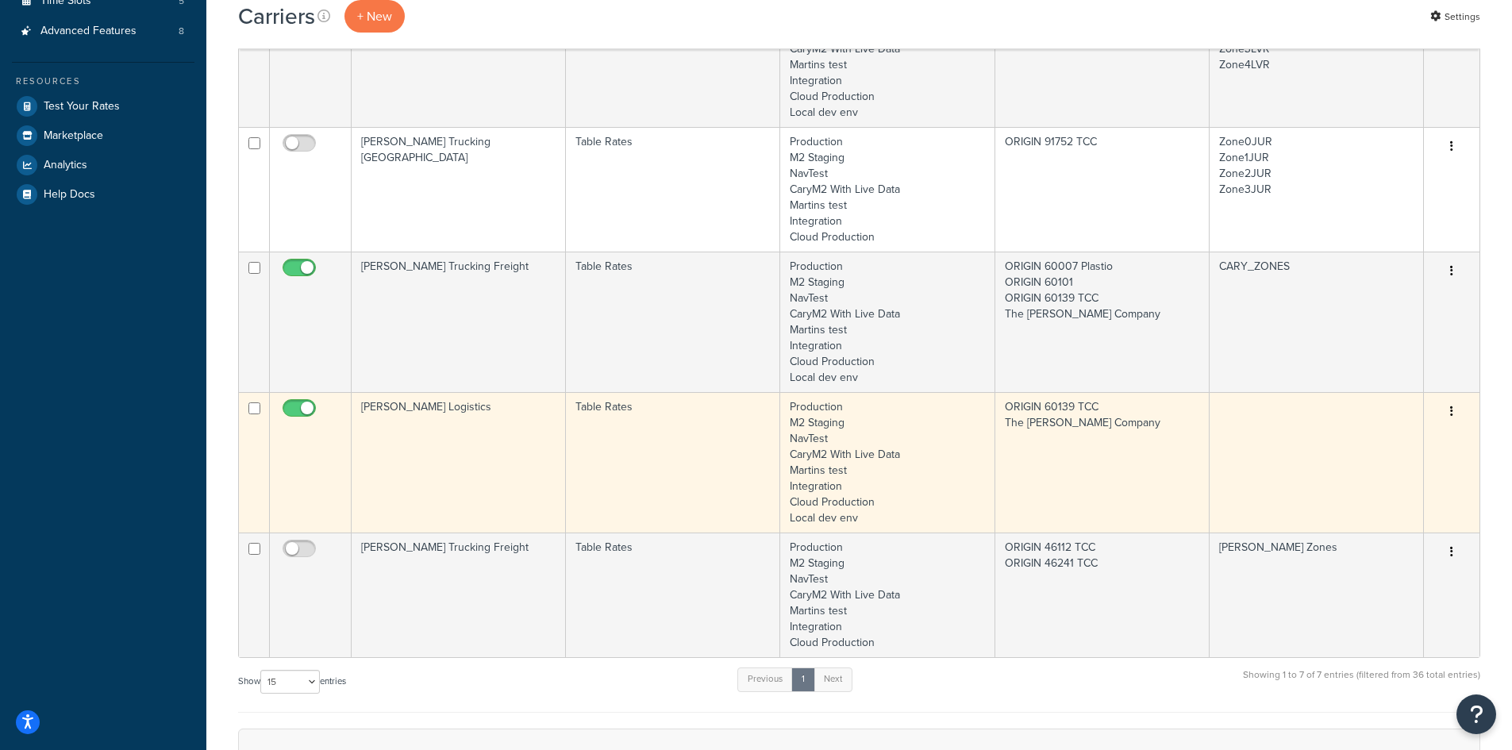
type input "car"
click at [1451, 406] on button "button" at bounding box center [1452, 411] width 22 height 25
click at [1394, 433] on link "Edit" at bounding box center [1387, 443] width 125 height 33
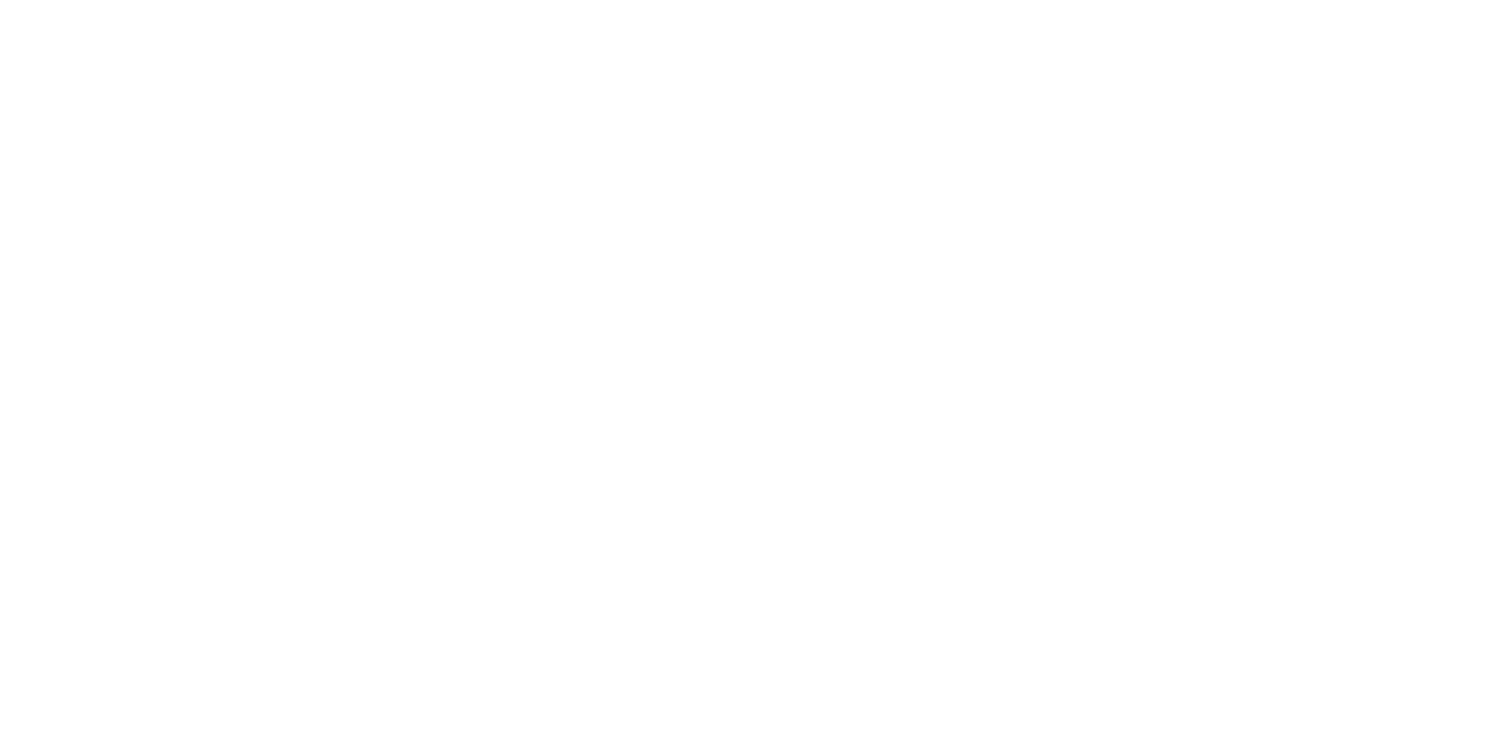
select select "25"
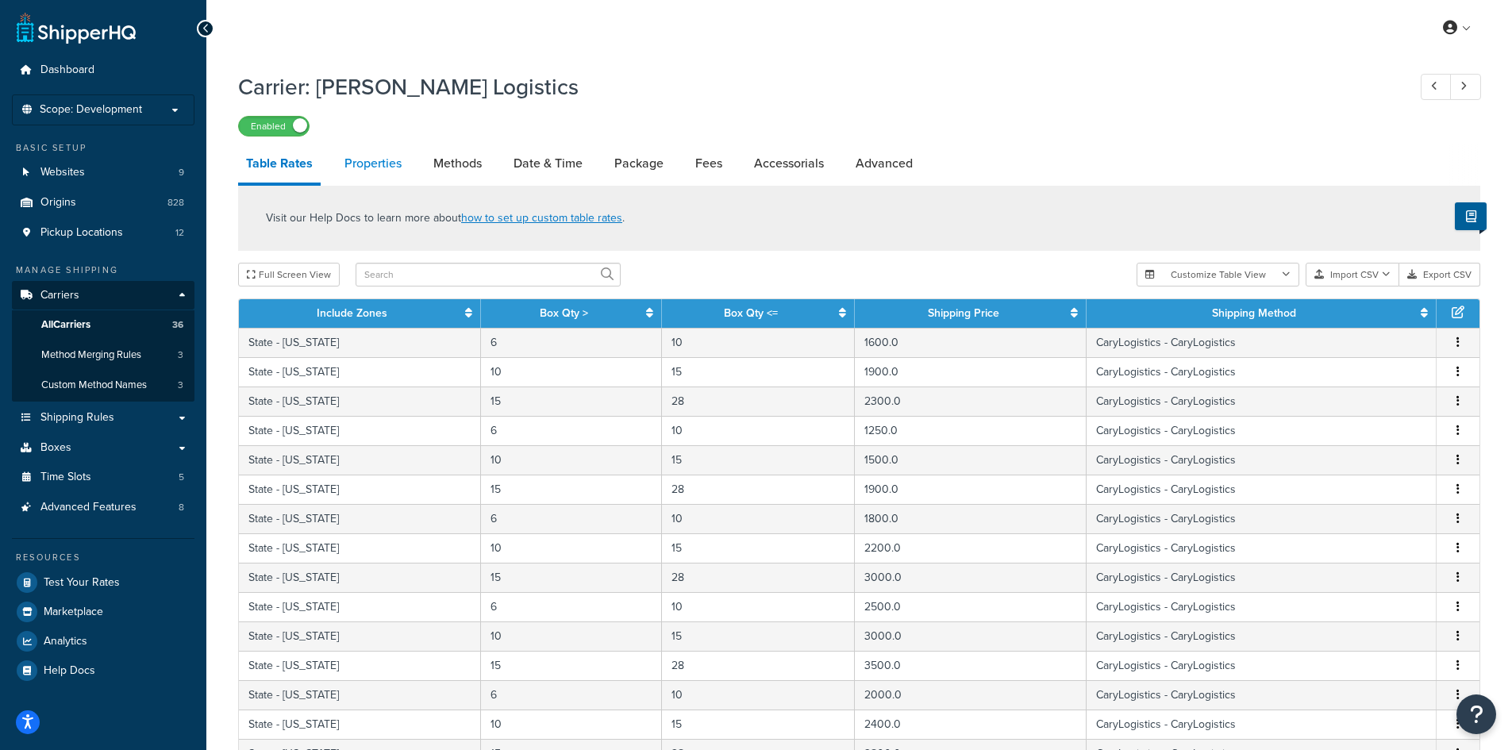
click at [389, 177] on link "Properties" at bounding box center [373, 163] width 73 height 38
select select "HIGHEST"
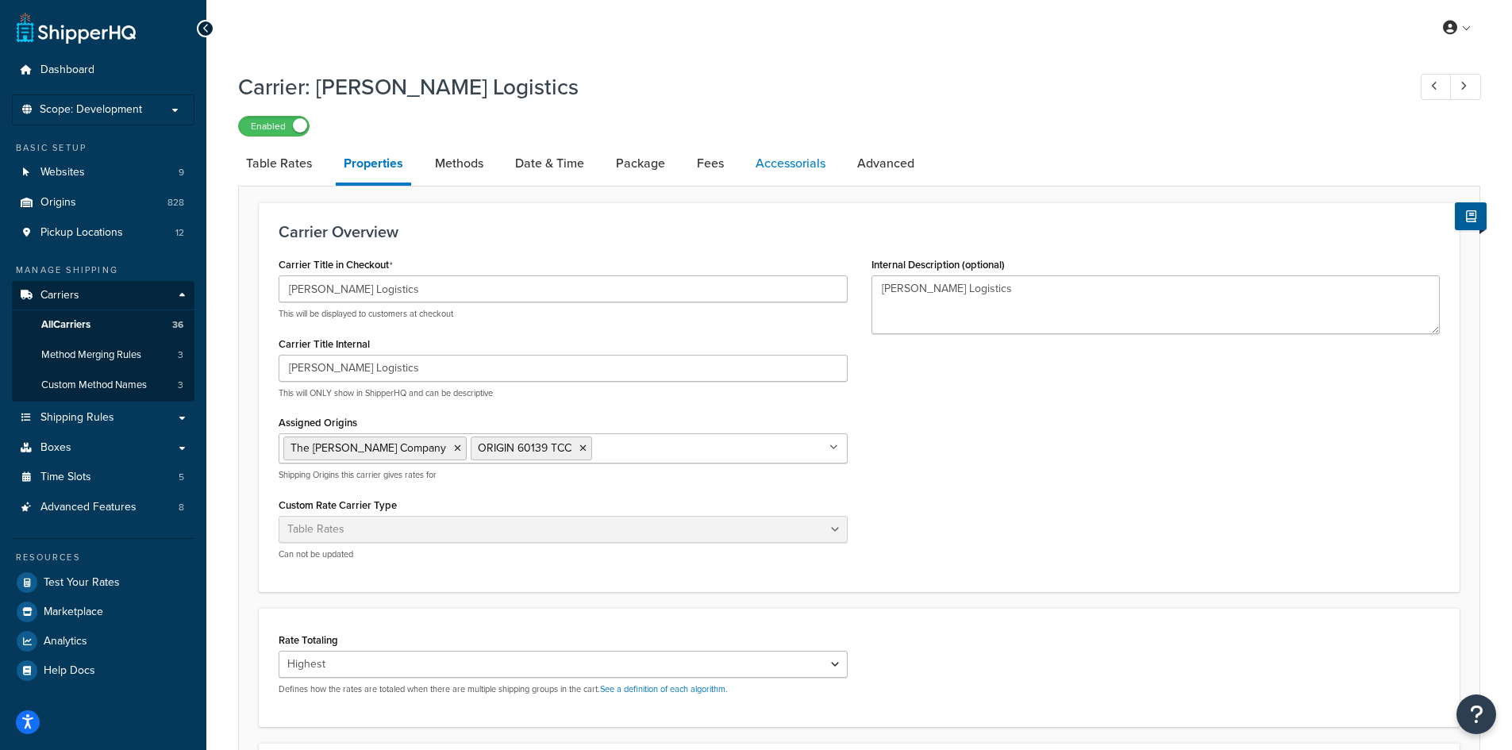
click at [777, 162] on link "Accessorials" at bounding box center [791, 163] width 86 height 38
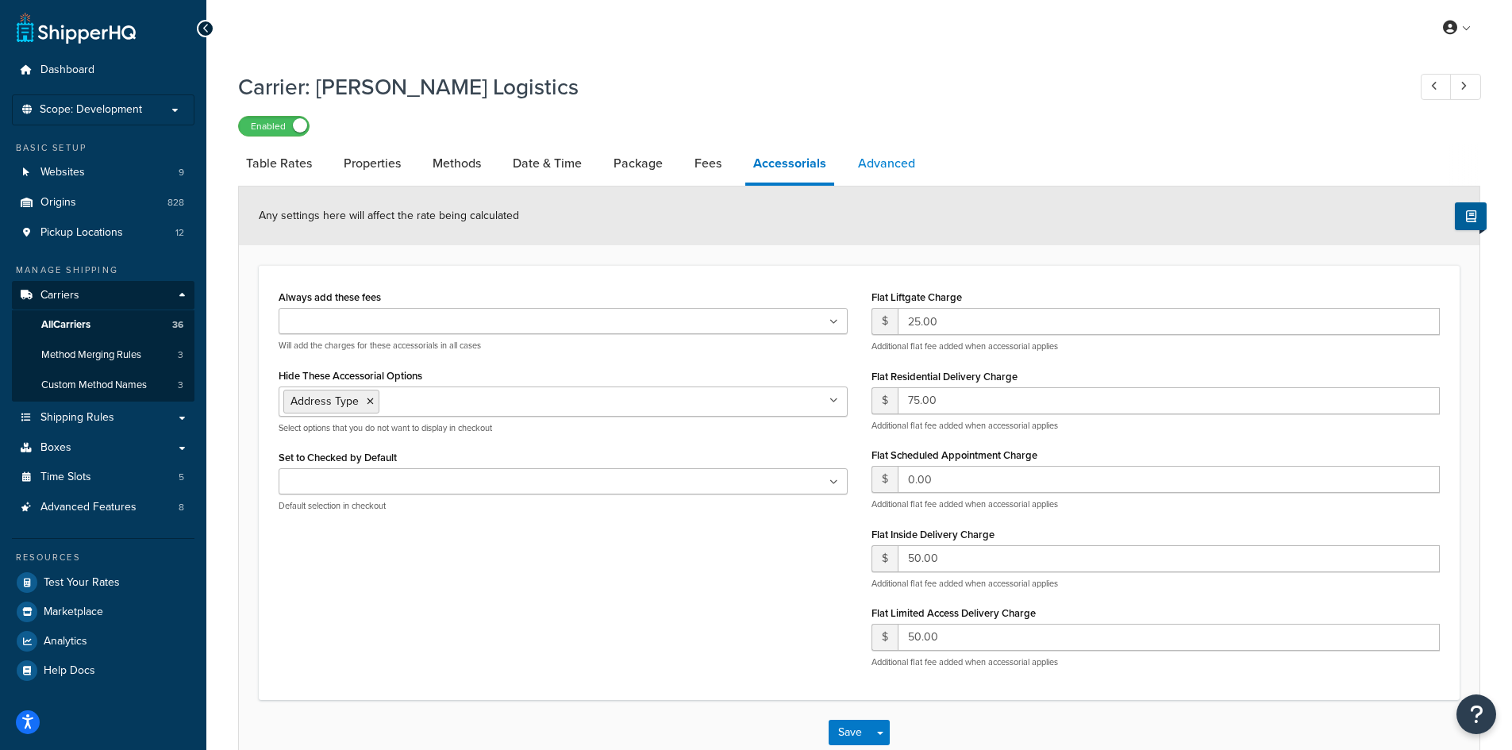
click at [893, 164] on link "Advanced" at bounding box center [886, 163] width 73 height 38
select select "false"
